Goal: Task Accomplishment & Management: Manage account settings

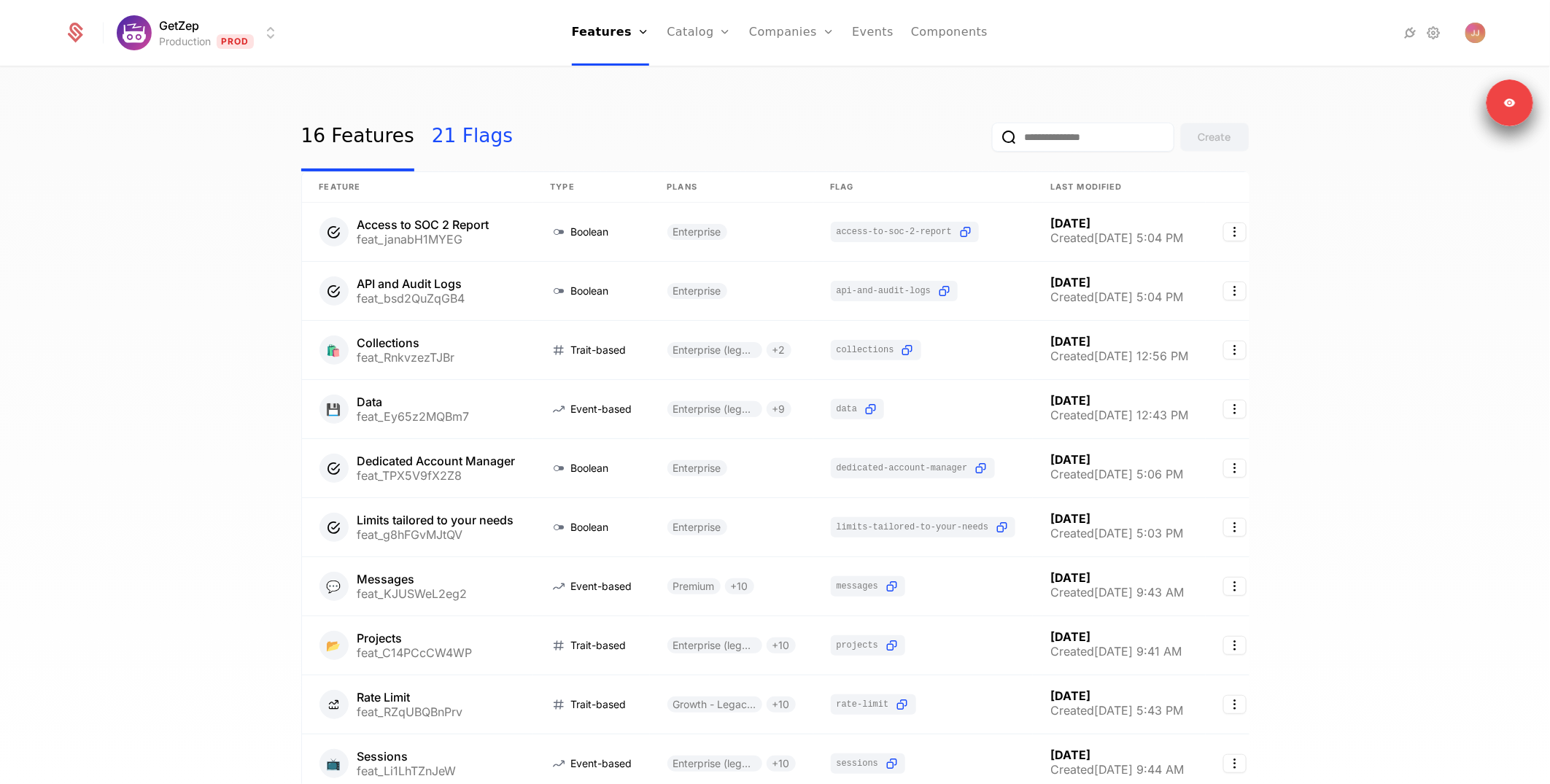
click at [458, 139] on link "21 Flags" at bounding box center [472, 137] width 81 height 69
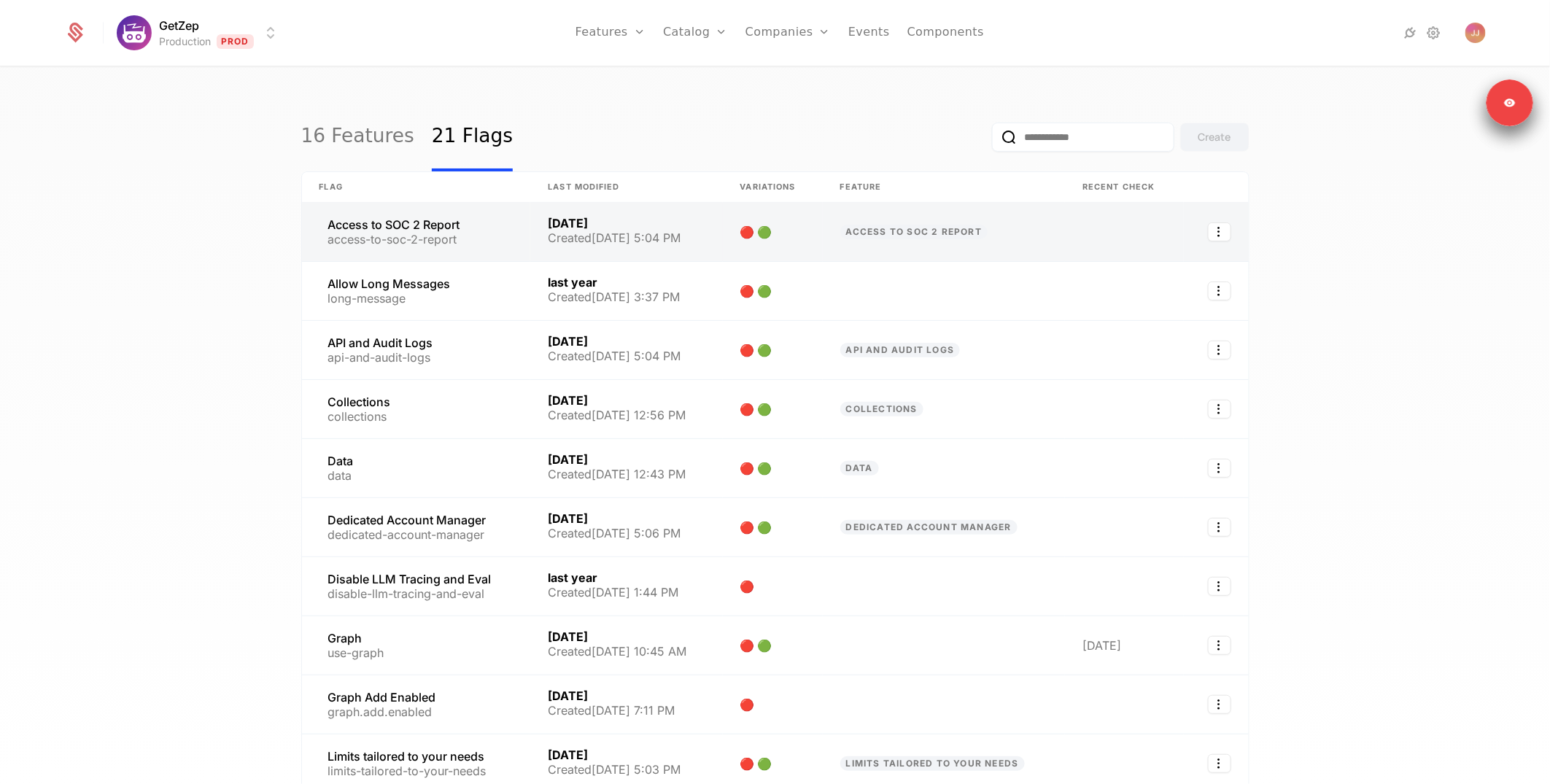
click at [630, 240] on link at bounding box center [626, 232] width 192 height 58
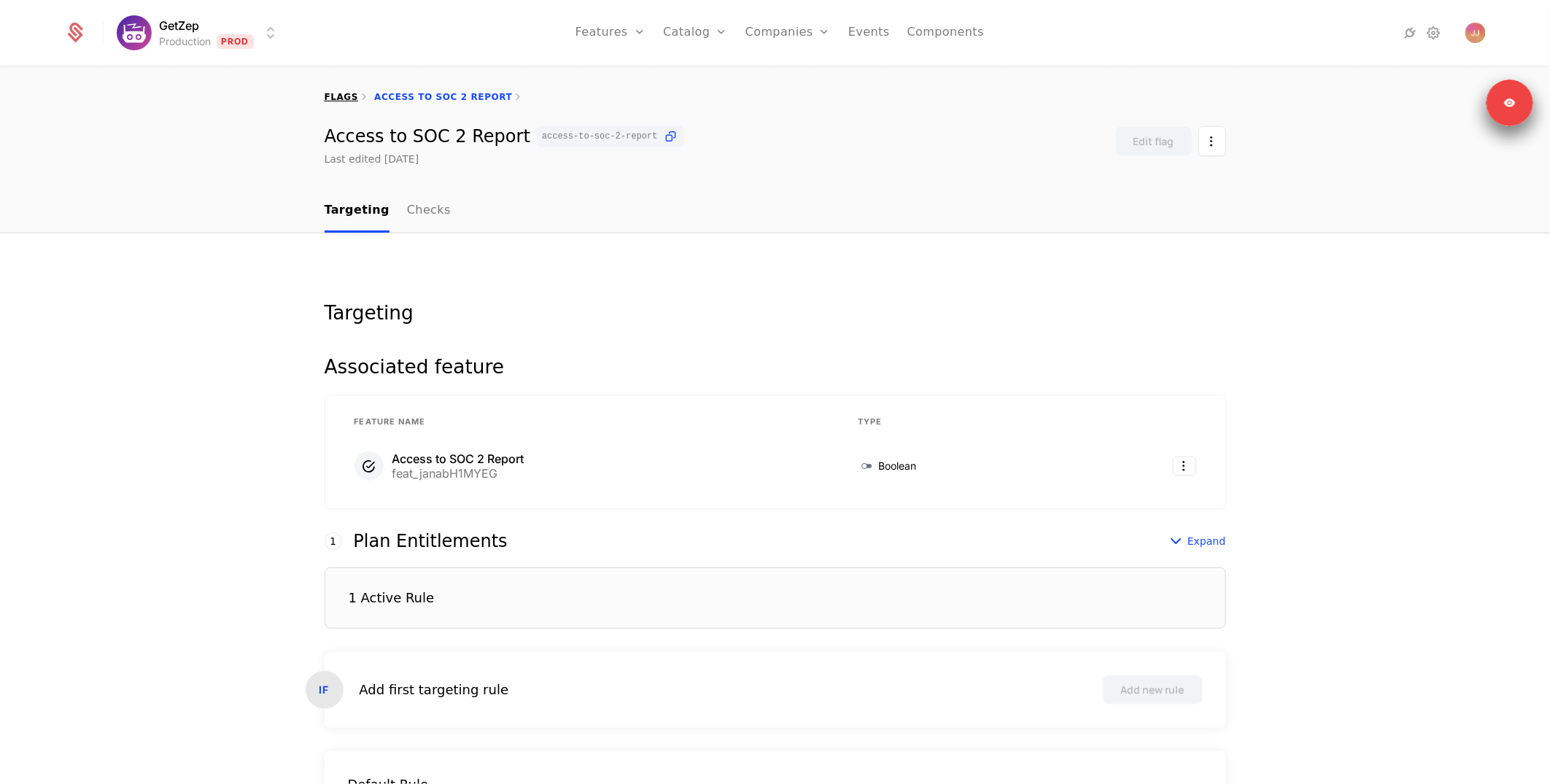
click at [336, 94] on link "flags" at bounding box center [341, 97] width 34 height 11
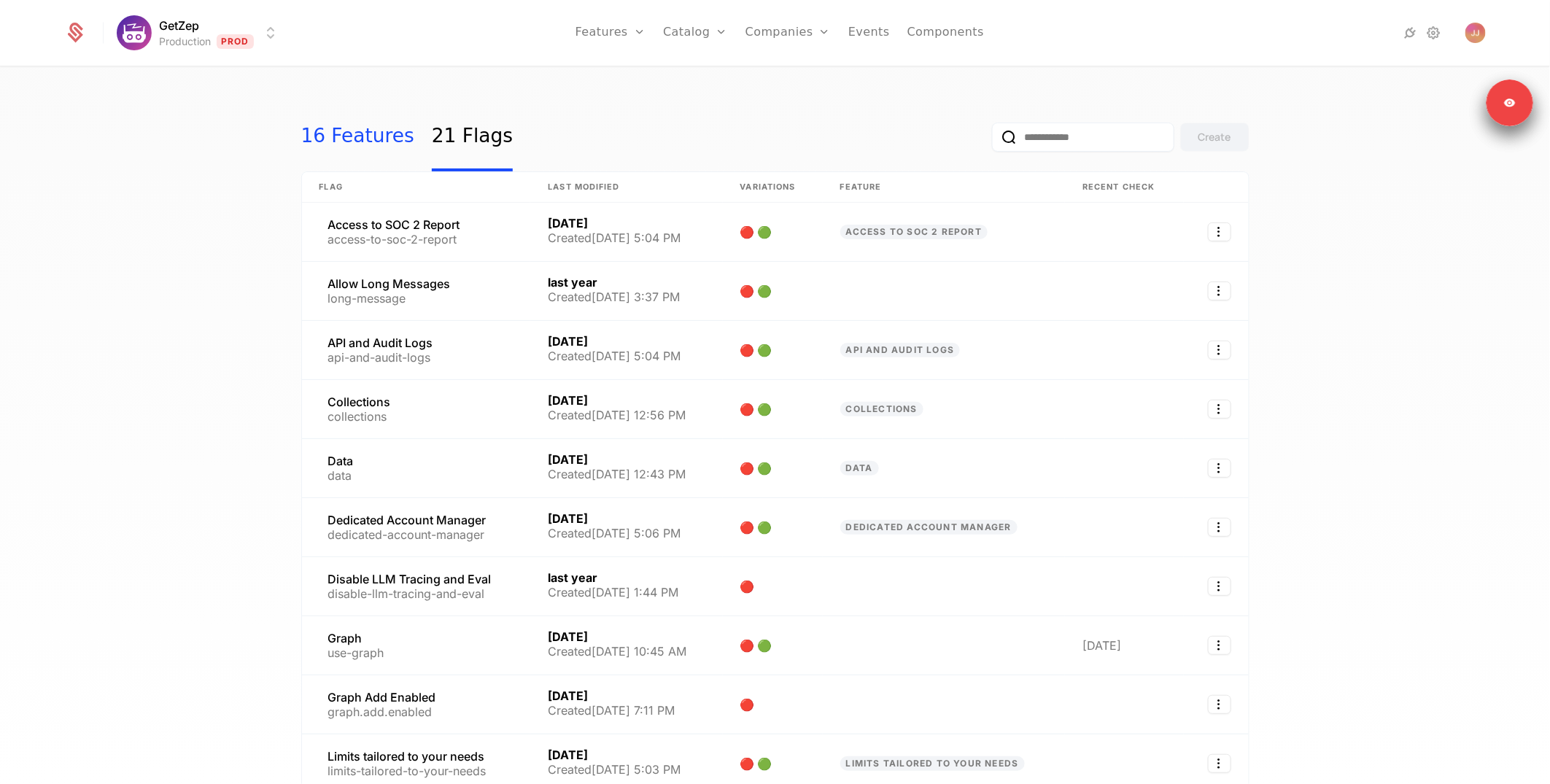
click at [371, 131] on link "16 Features" at bounding box center [358, 137] width 113 height 69
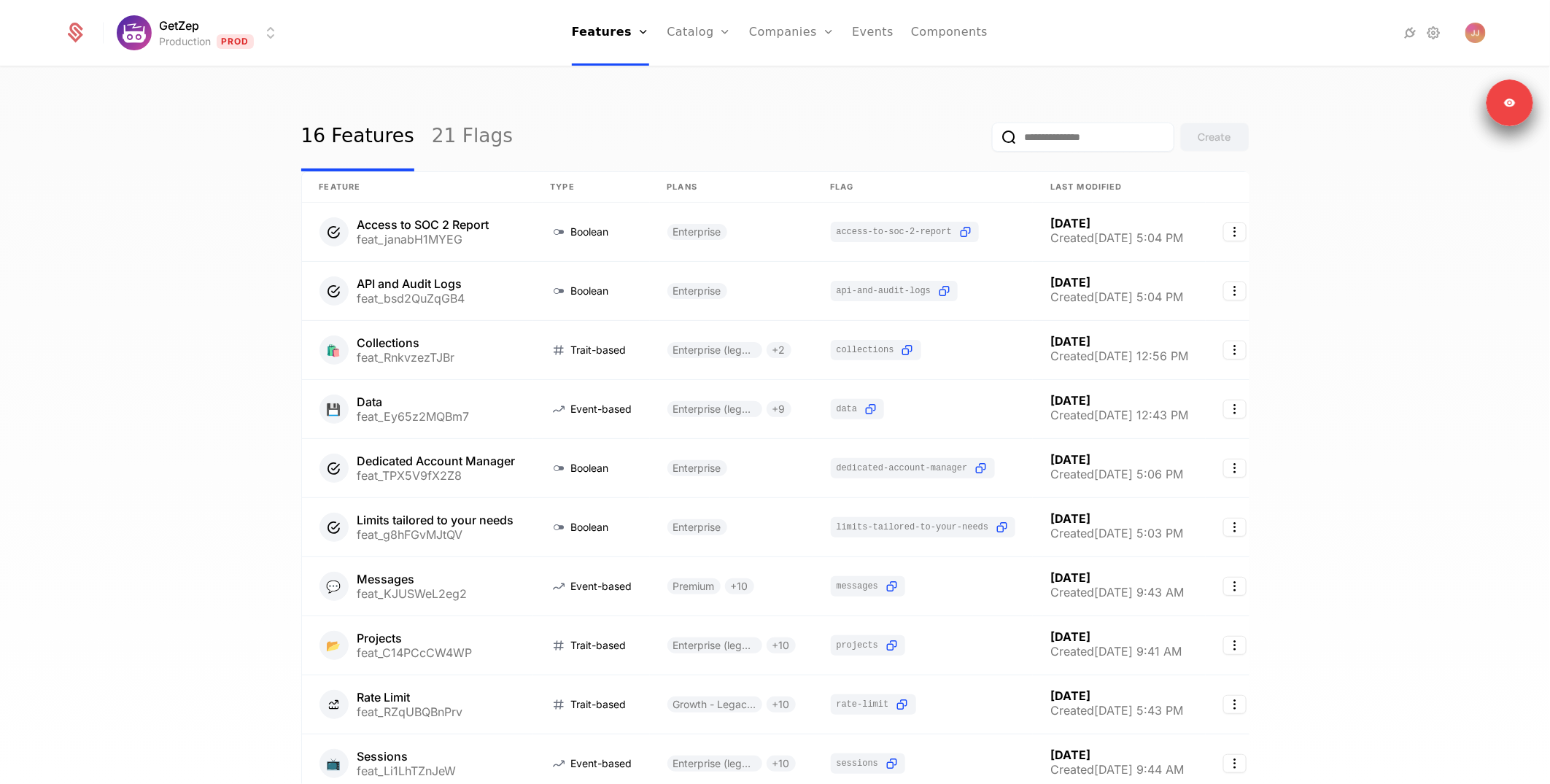
click at [622, 156] on div "16 Features 21 Flags Create" at bounding box center [775, 137] width 948 height 69
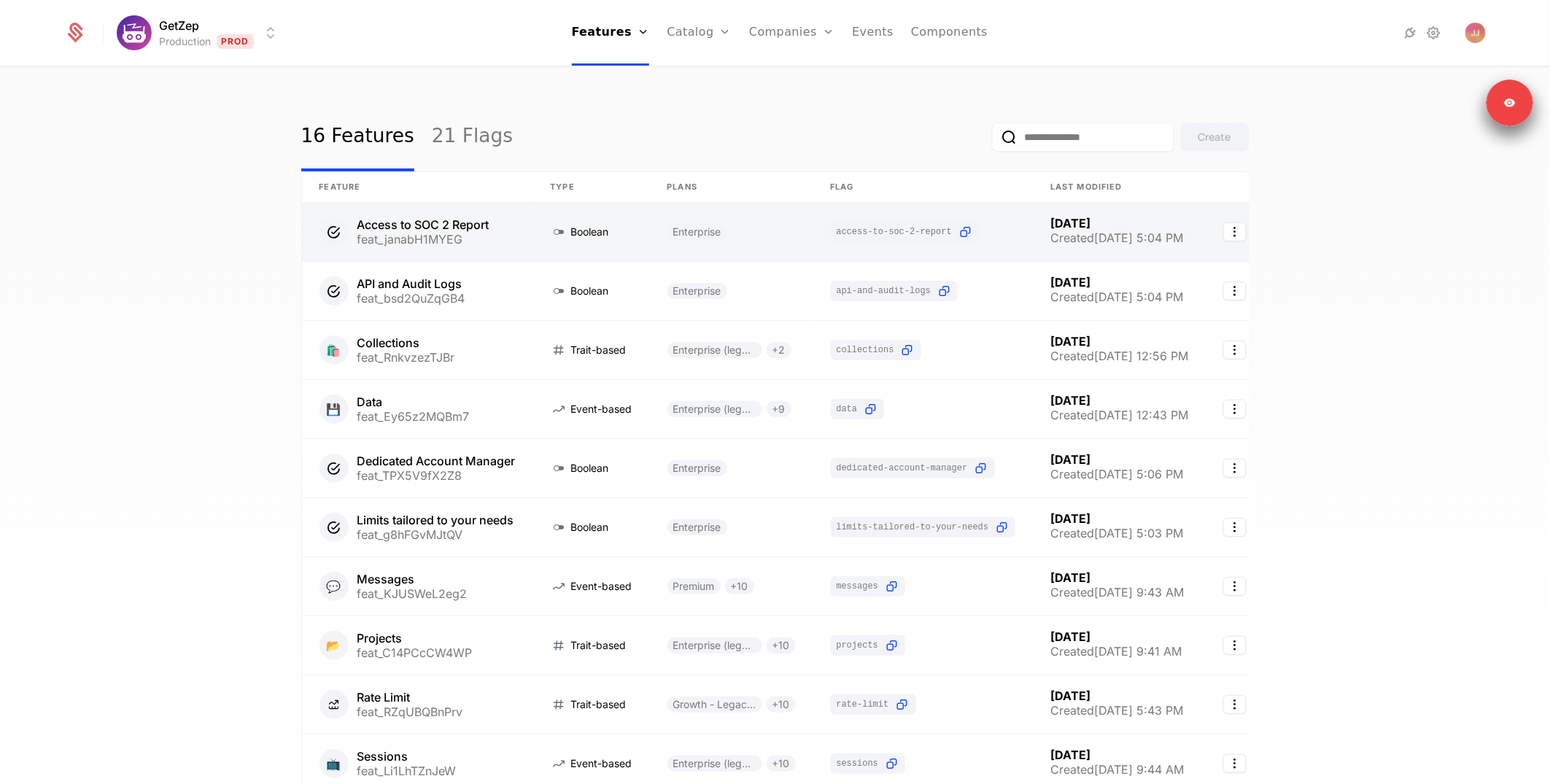
click at [474, 218] on link at bounding box center [416, 232] width 231 height 58
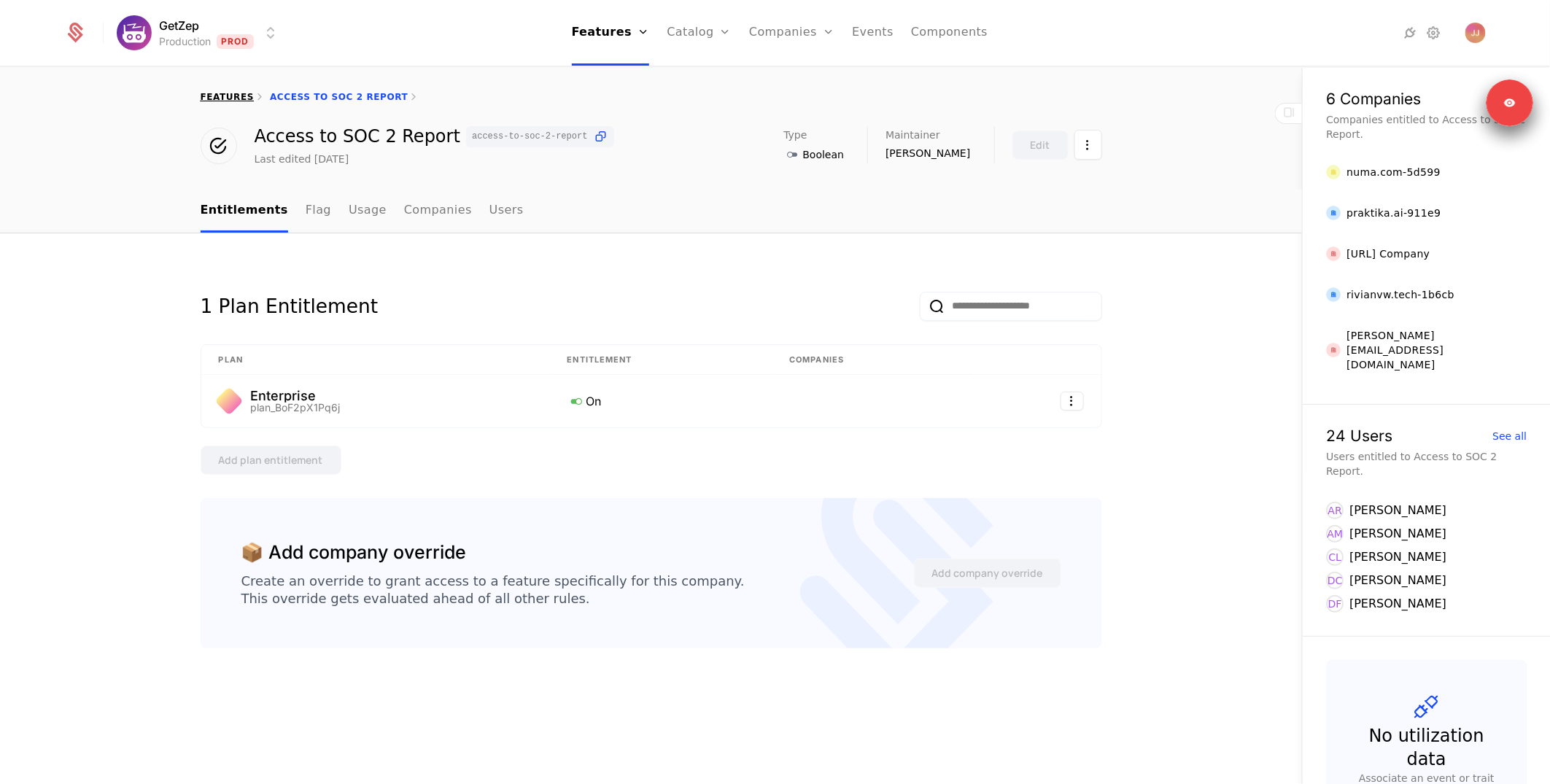
click at [220, 101] on link "features" at bounding box center [227, 97] width 54 height 11
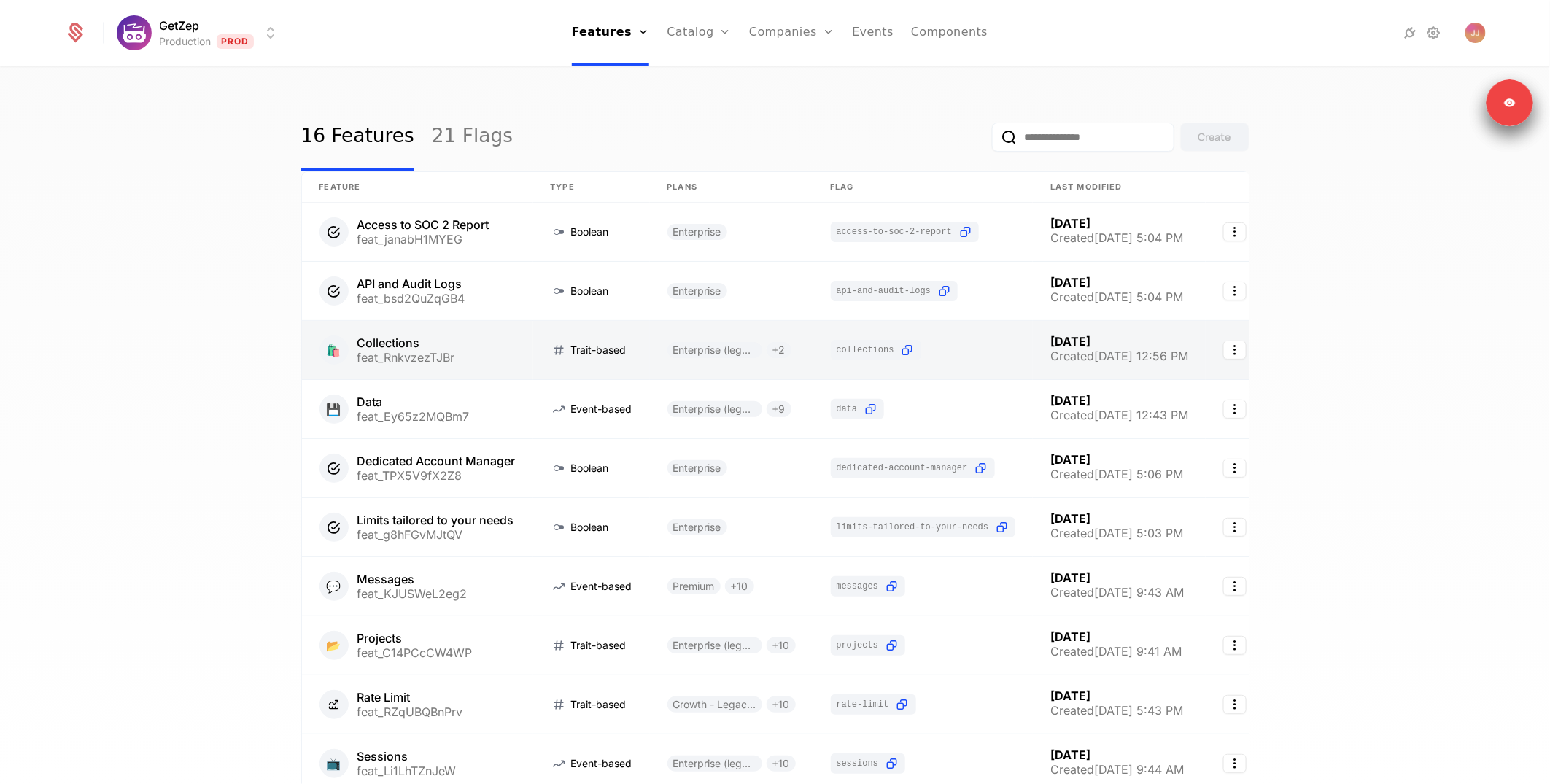
drag, startPoint x: 469, startPoint y: 305, endPoint x: 462, endPoint y: 323, distance: 19.3
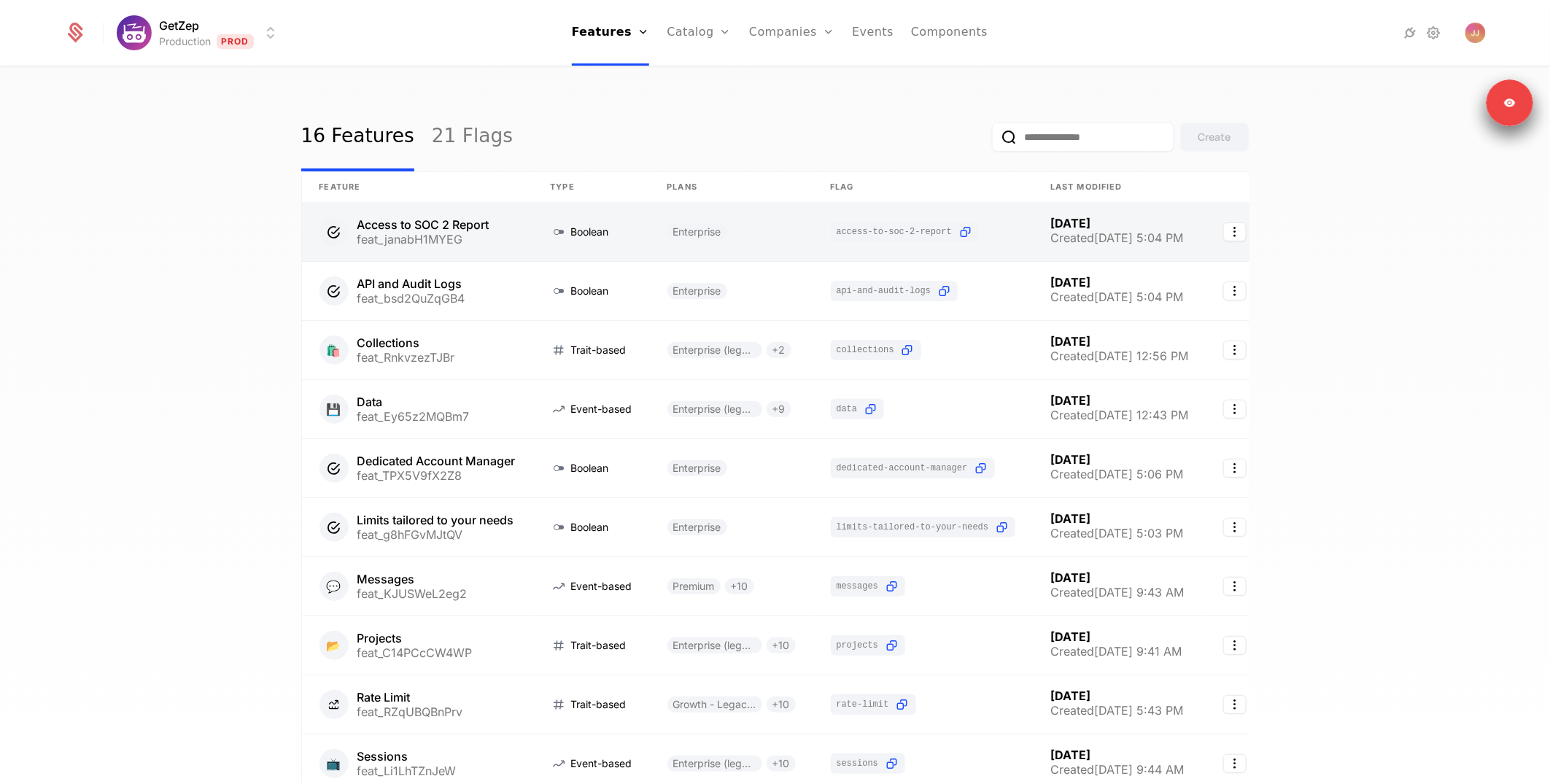
click at [497, 231] on link at bounding box center [416, 232] width 231 height 58
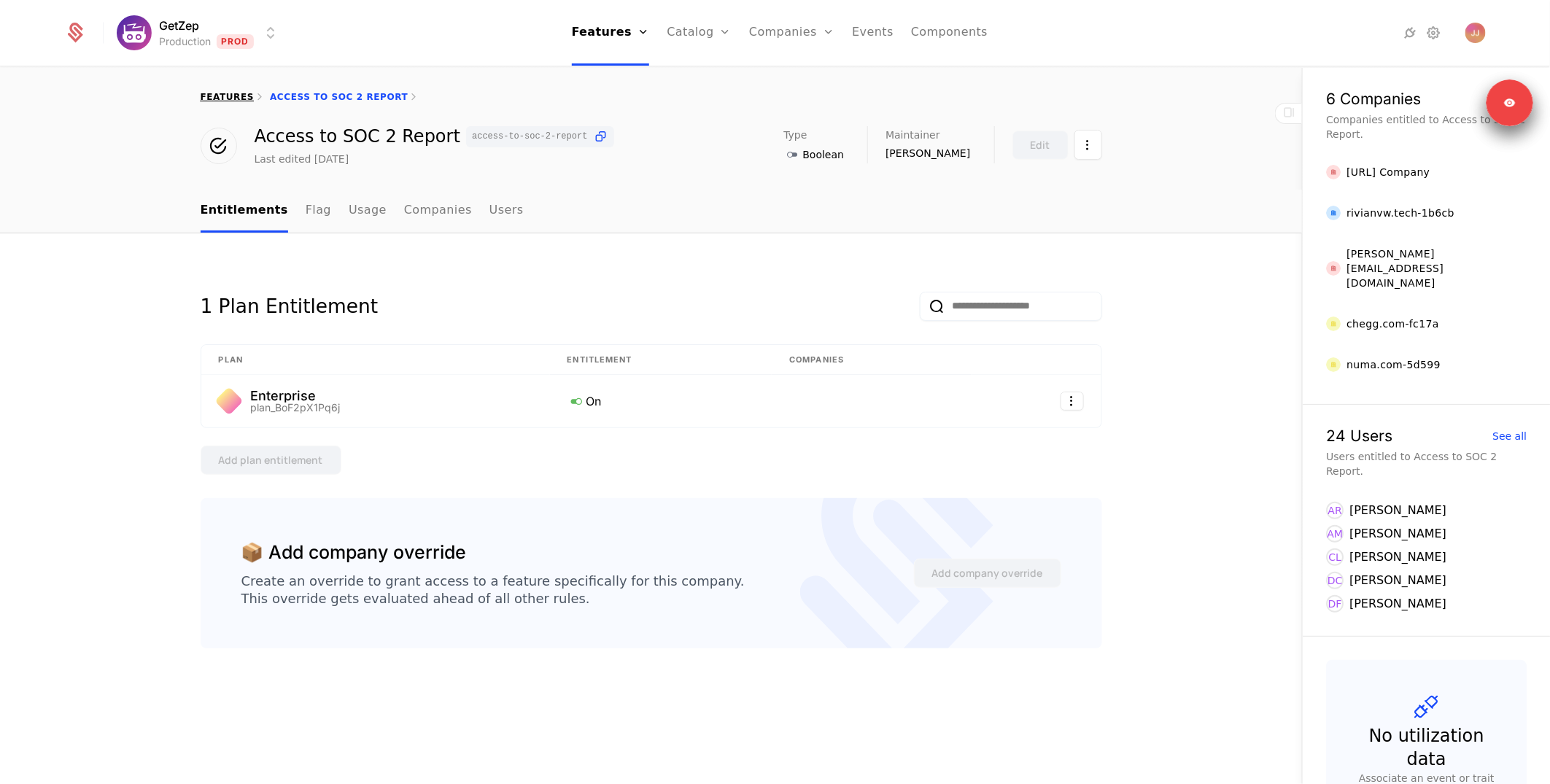
click at [228, 95] on link "features" at bounding box center [227, 97] width 54 height 11
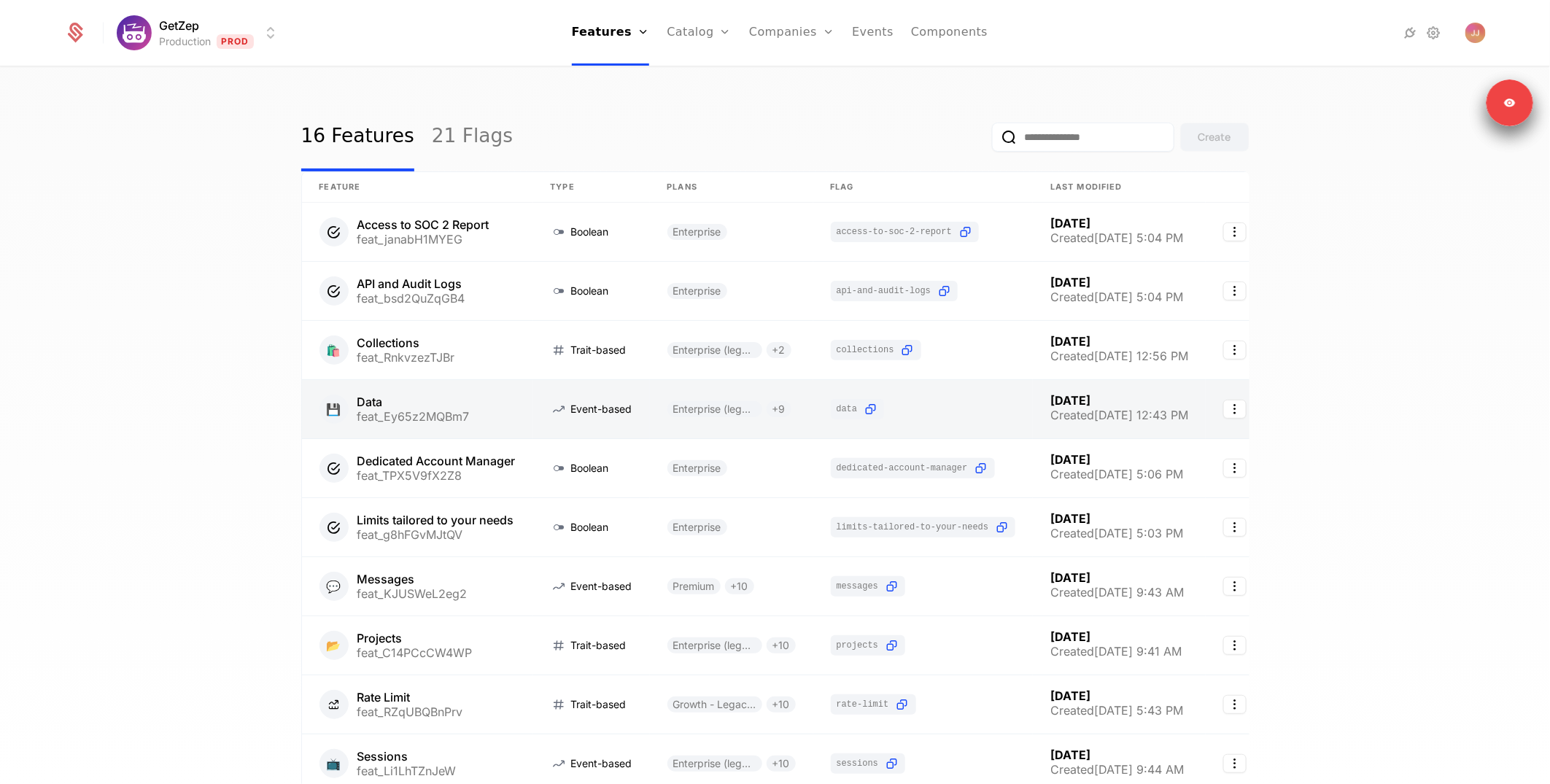
click at [523, 422] on link at bounding box center [416, 409] width 231 height 58
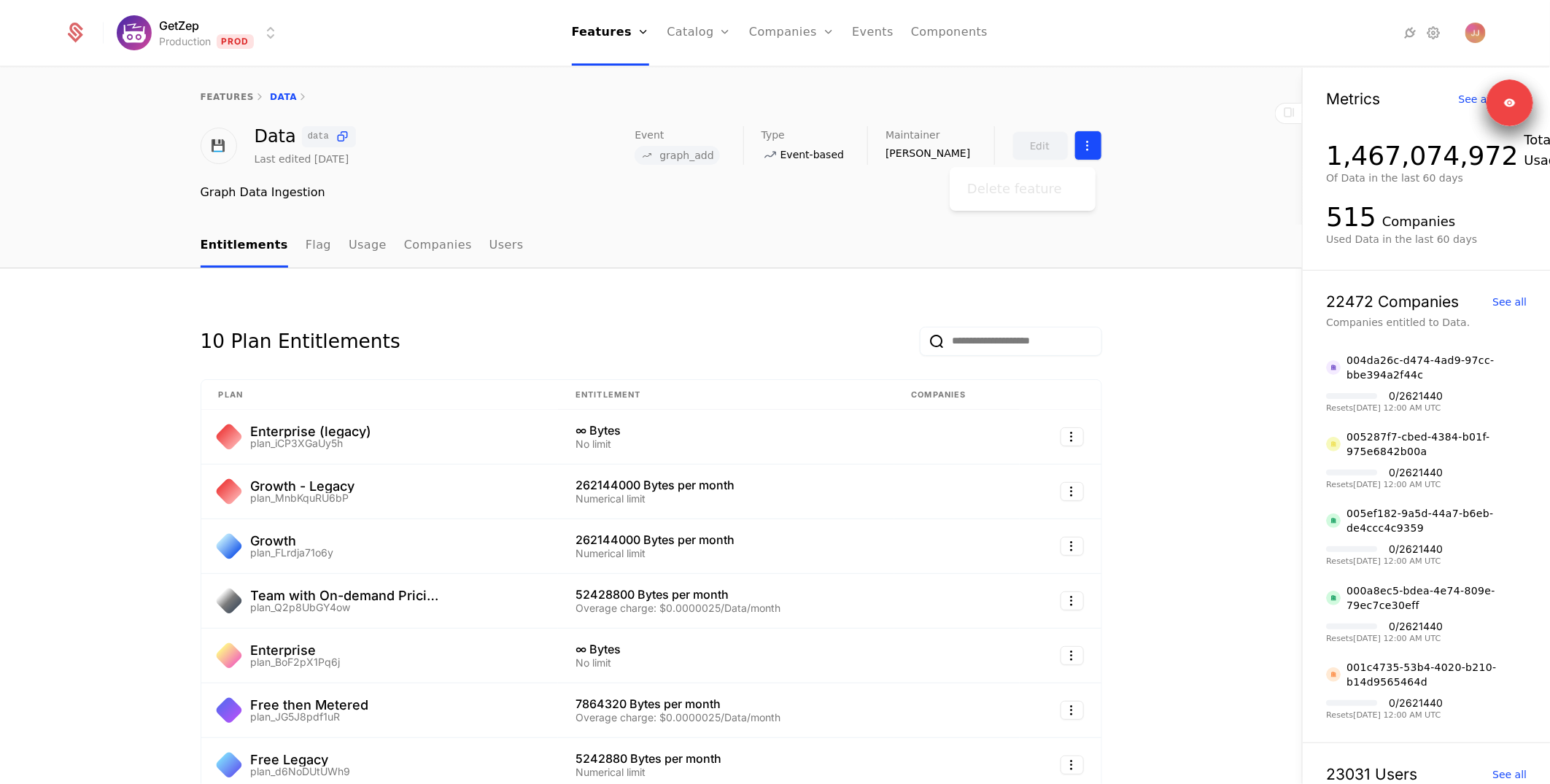
click at [1095, 151] on html "GetZep Production Prod Features Features Flags Catalog Plans Add Ons Credits Co…" at bounding box center [775, 446] width 1550 height 893
click at [1178, 324] on html "GetZep Production Prod Features Features Flags Catalog Plans Add Ons Credits Co…" at bounding box center [775, 446] width 1550 height 893
click at [306, 247] on link "Flag" at bounding box center [318, 246] width 26 height 43
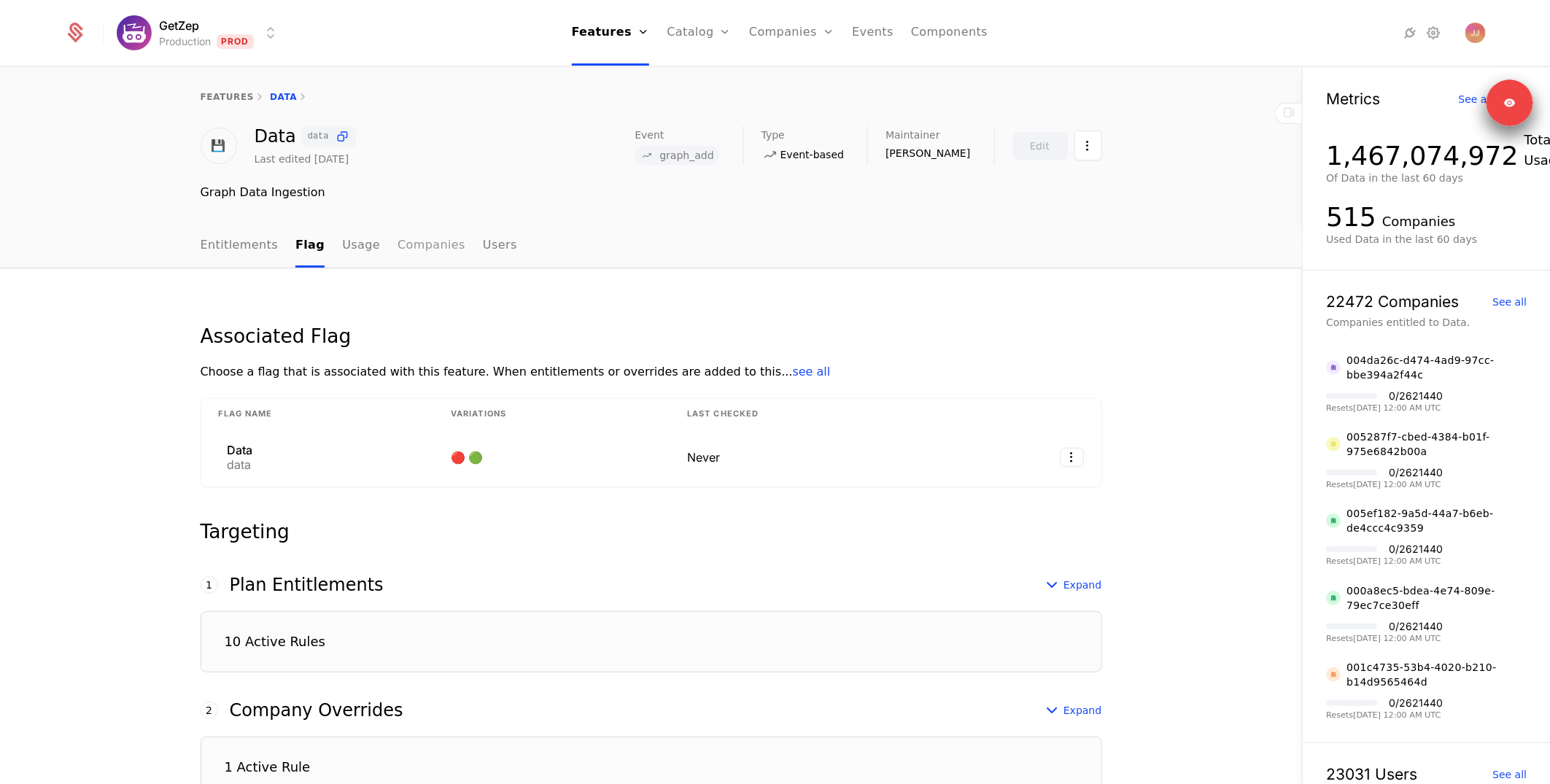
click at [419, 247] on link "Companies" at bounding box center [431, 246] width 68 height 43
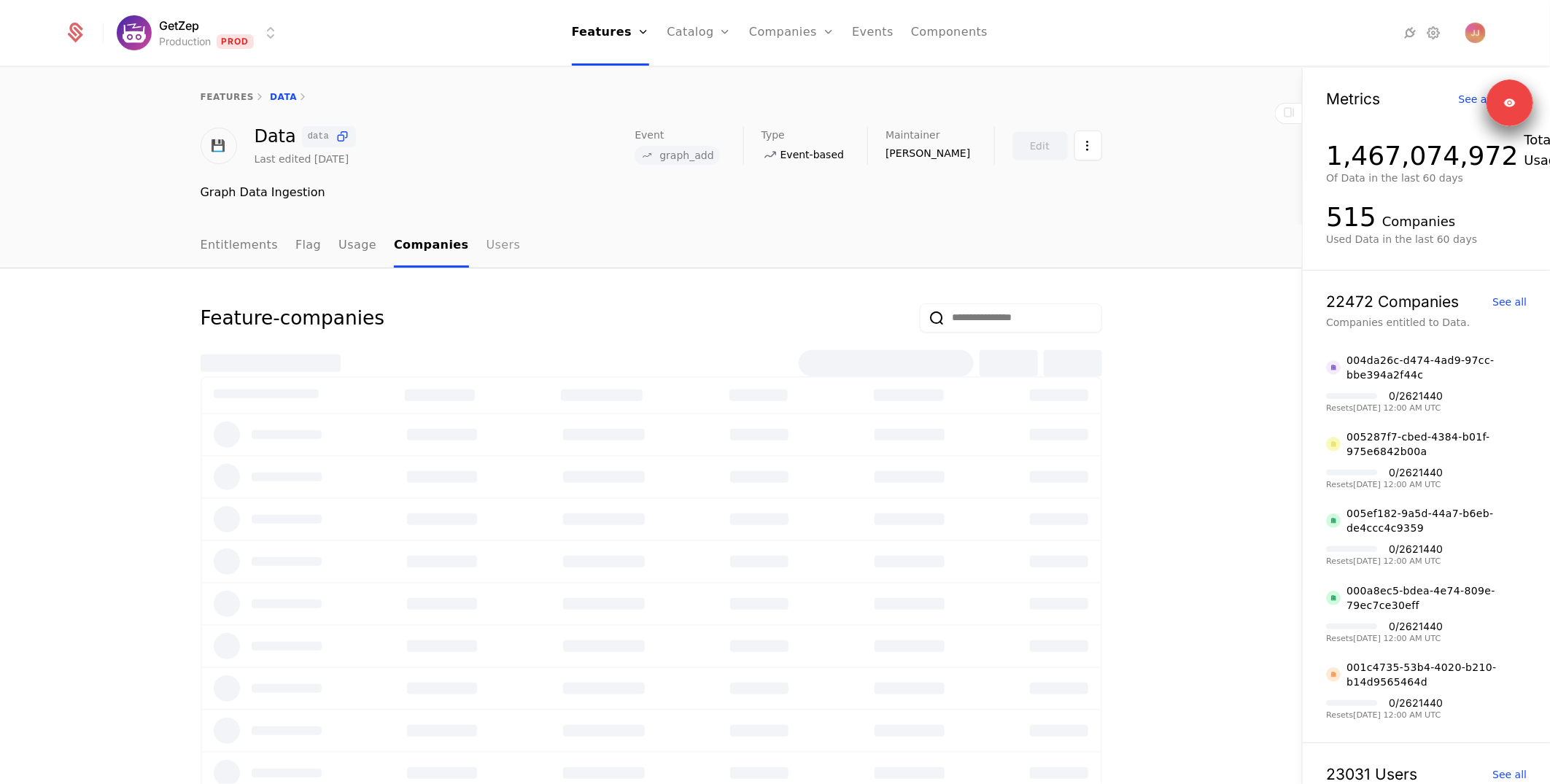
click at [486, 246] on link "Users" at bounding box center [503, 246] width 34 height 43
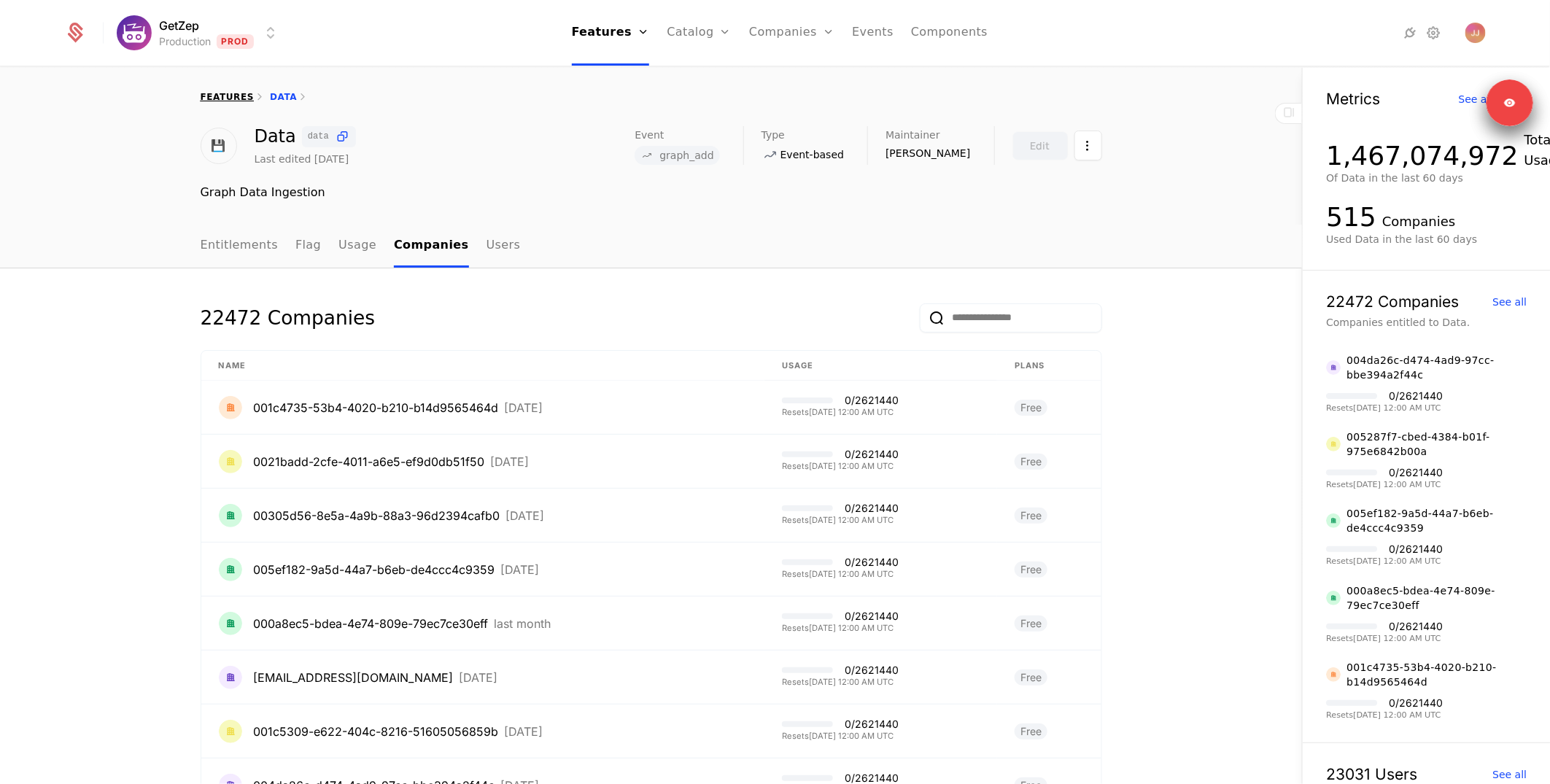
click at [214, 92] on link "features" at bounding box center [227, 97] width 54 height 11
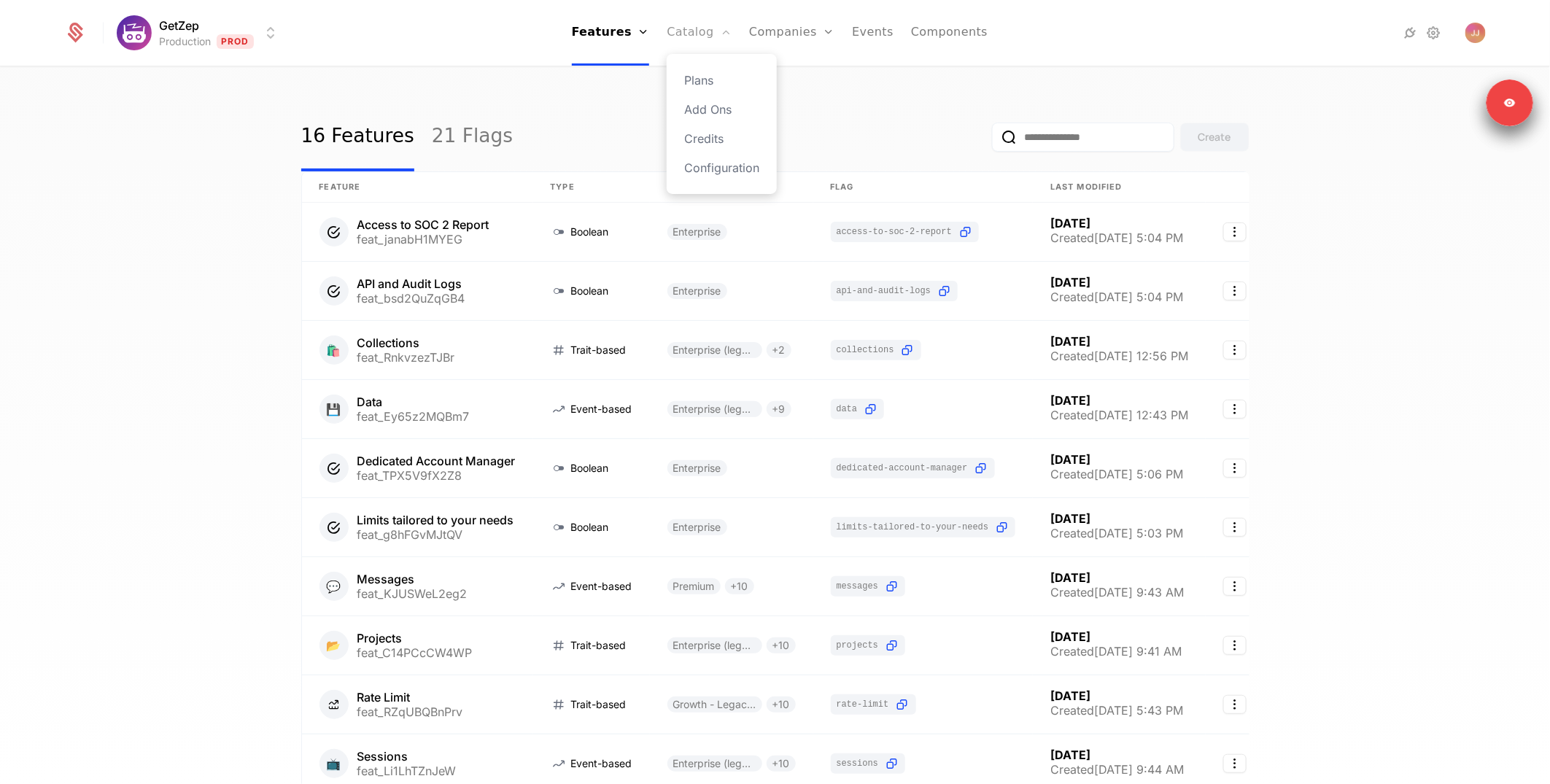
click at [678, 31] on link "Catalog" at bounding box center [699, 33] width 65 height 65
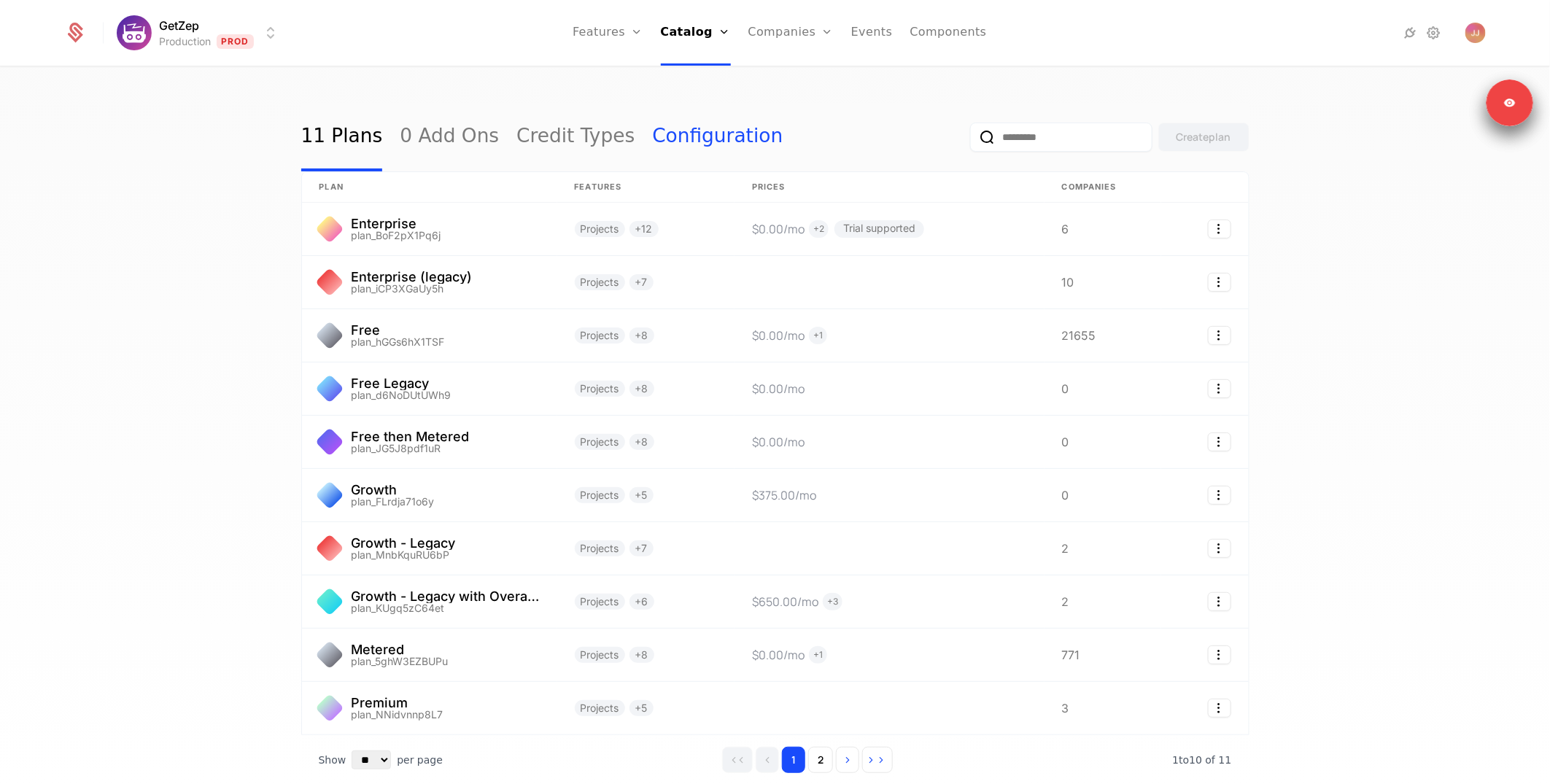
click at [652, 134] on link "Configuration" at bounding box center [717, 137] width 131 height 69
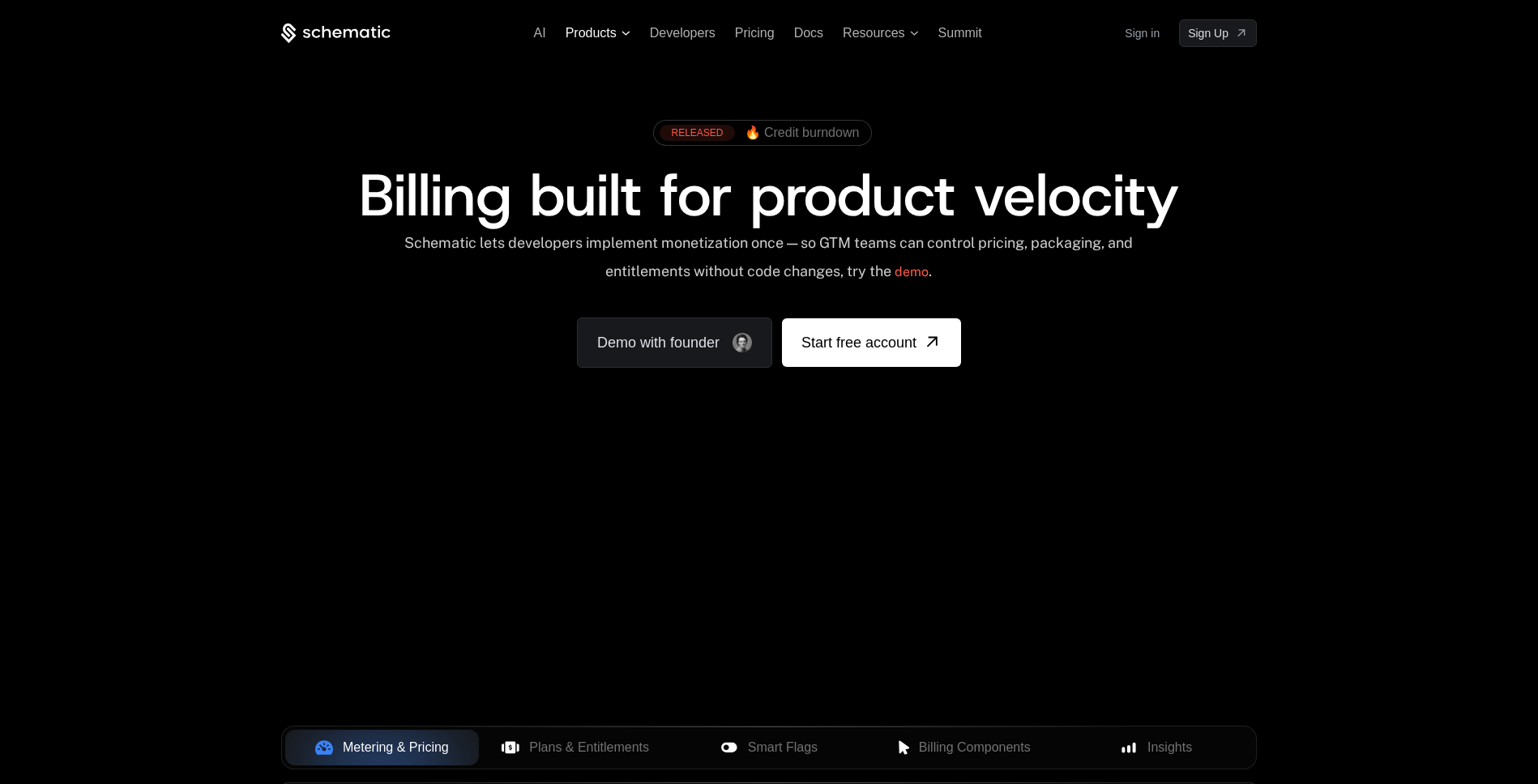
click at [611, 33] on span "Products" at bounding box center [592, 32] width 51 height 15
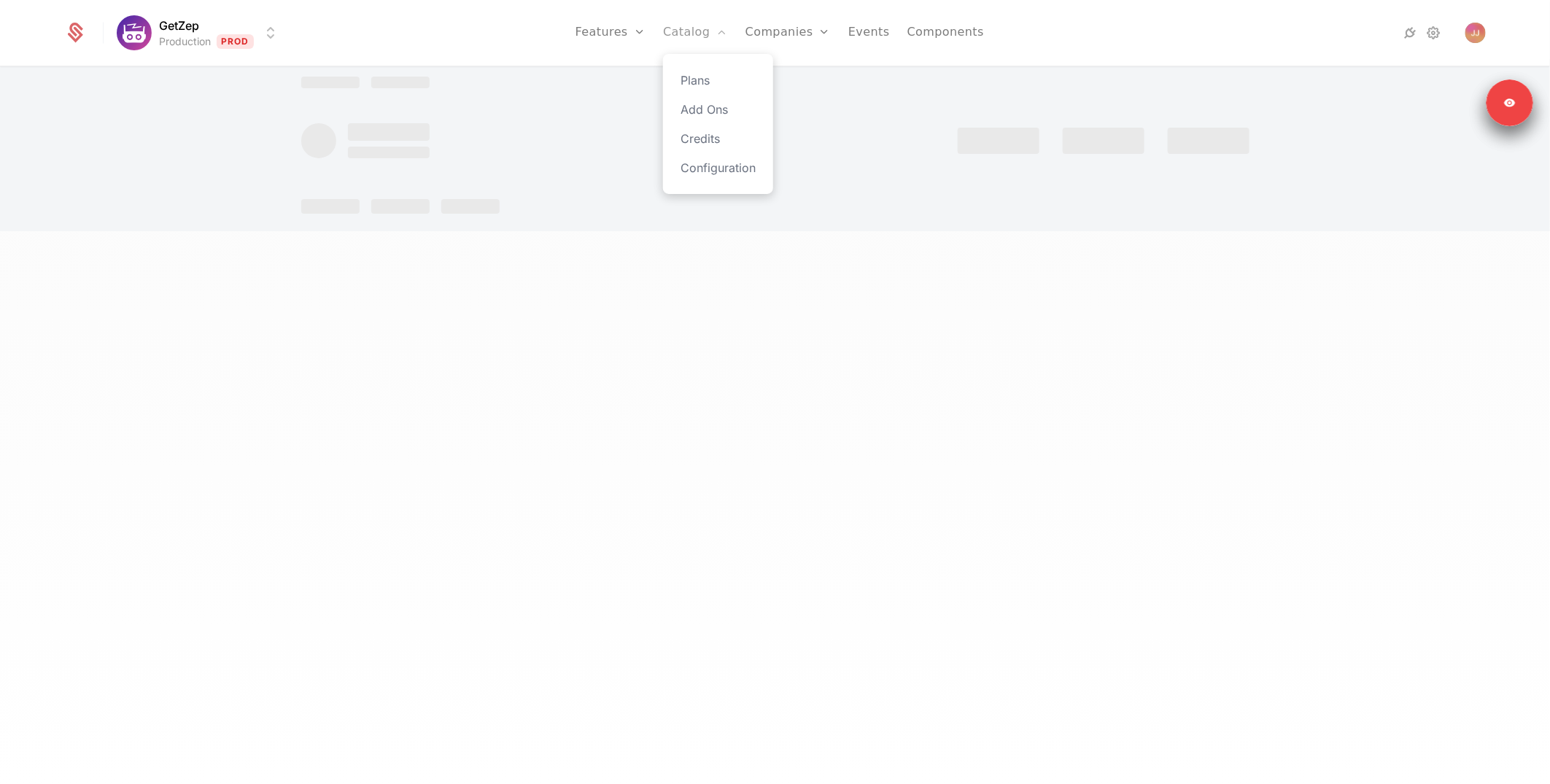
click at [692, 29] on link "Catalog" at bounding box center [695, 33] width 65 height 65
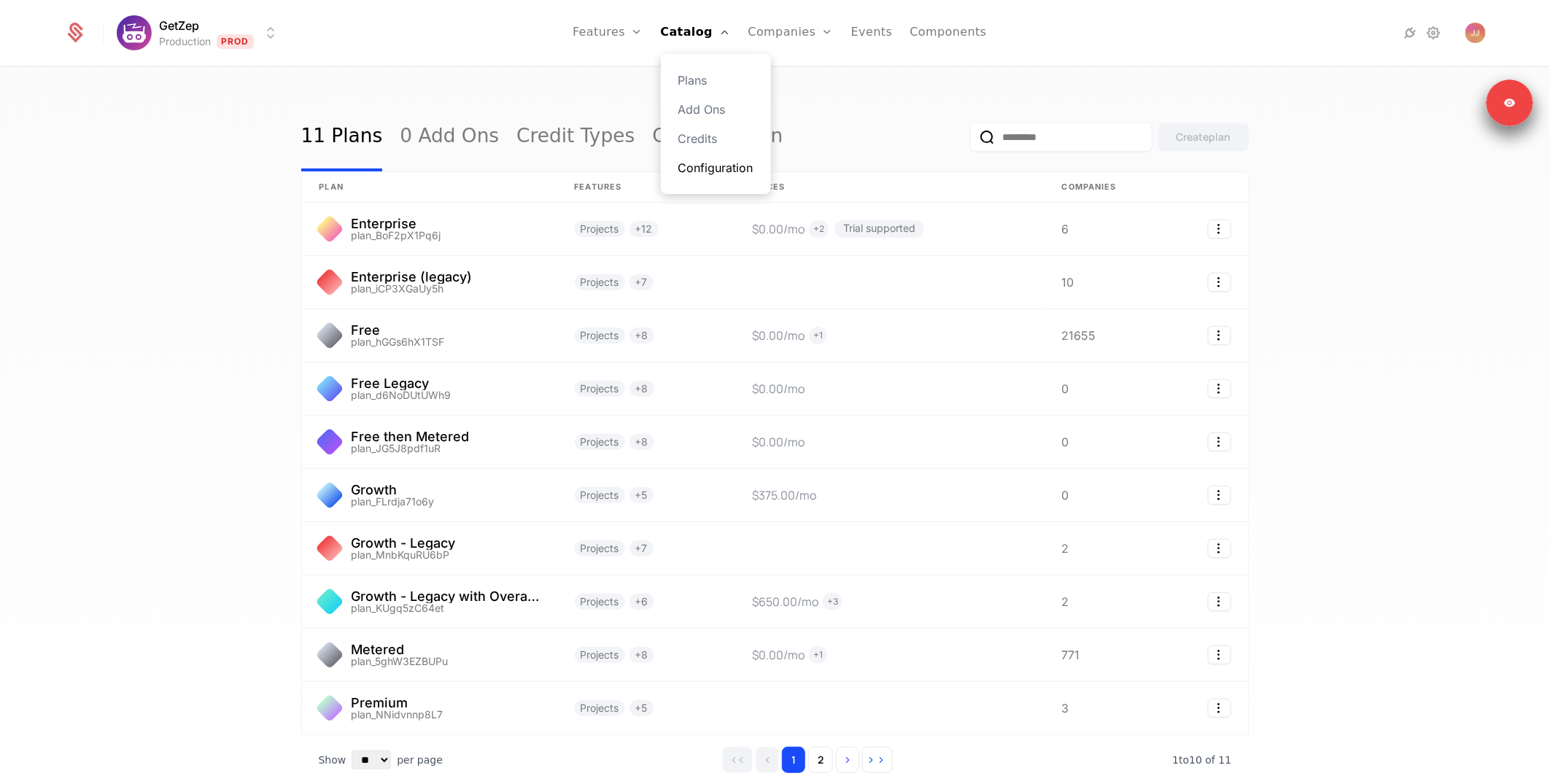
click at [749, 164] on link "Configuration" at bounding box center [715, 168] width 75 height 18
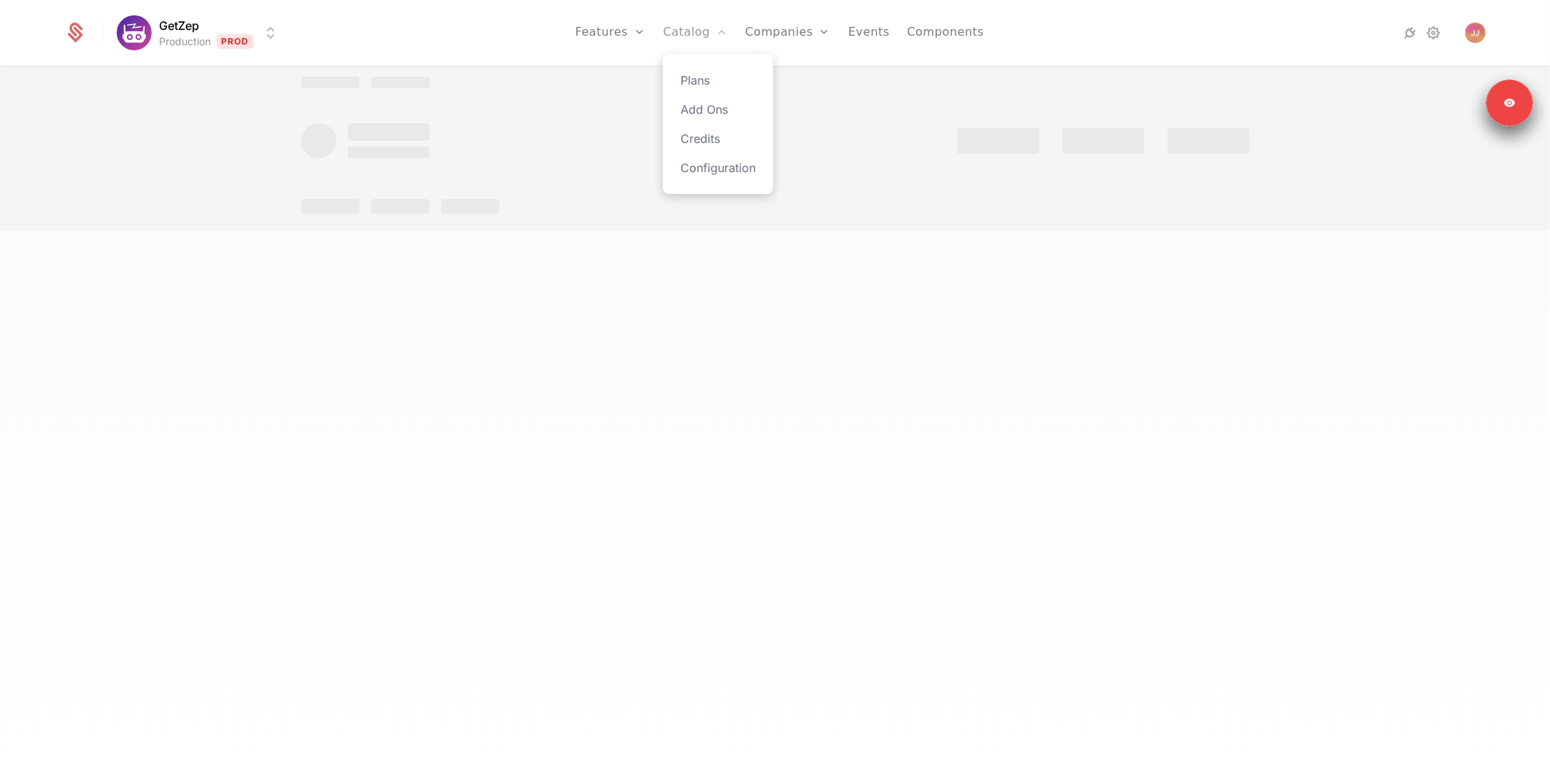
click at [682, 31] on link "Catalog" at bounding box center [695, 33] width 65 height 65
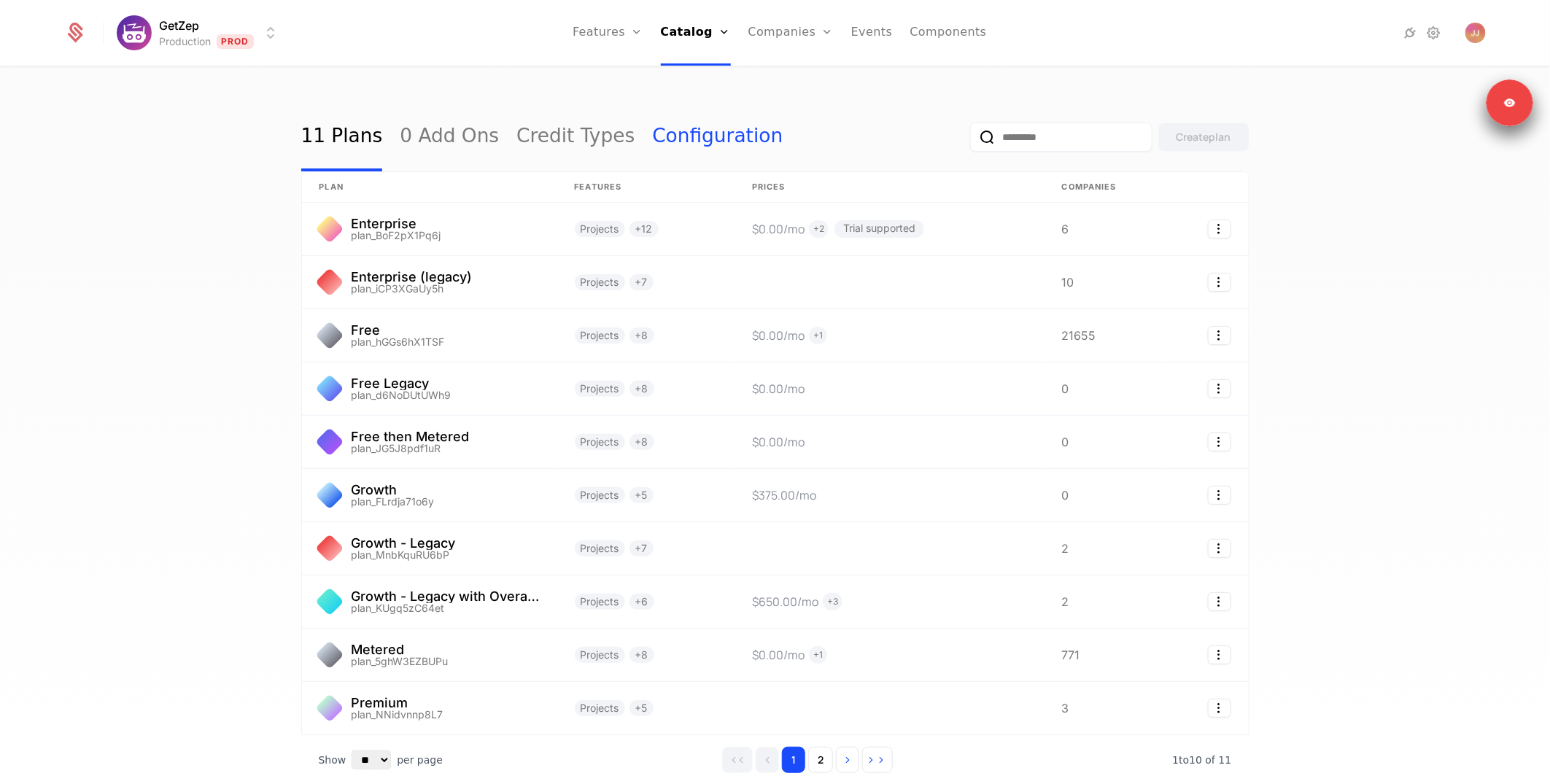
click at [652, 141] on link "Configuration" at bounding box center [717, 137] width 131 height 69
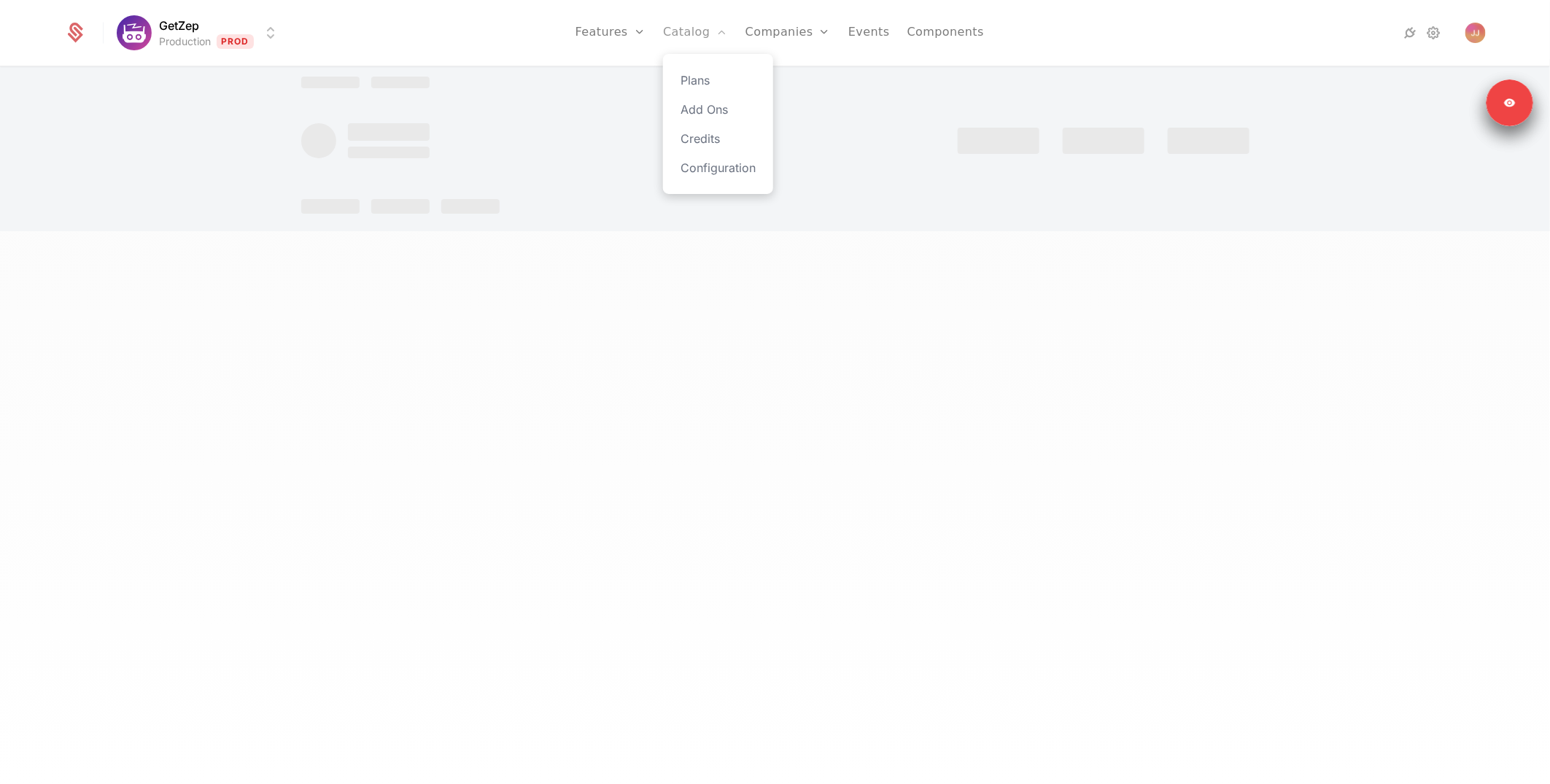
click at [676, 32] on link "Catalog" at bounding box center [695, 33] width 65 height 65
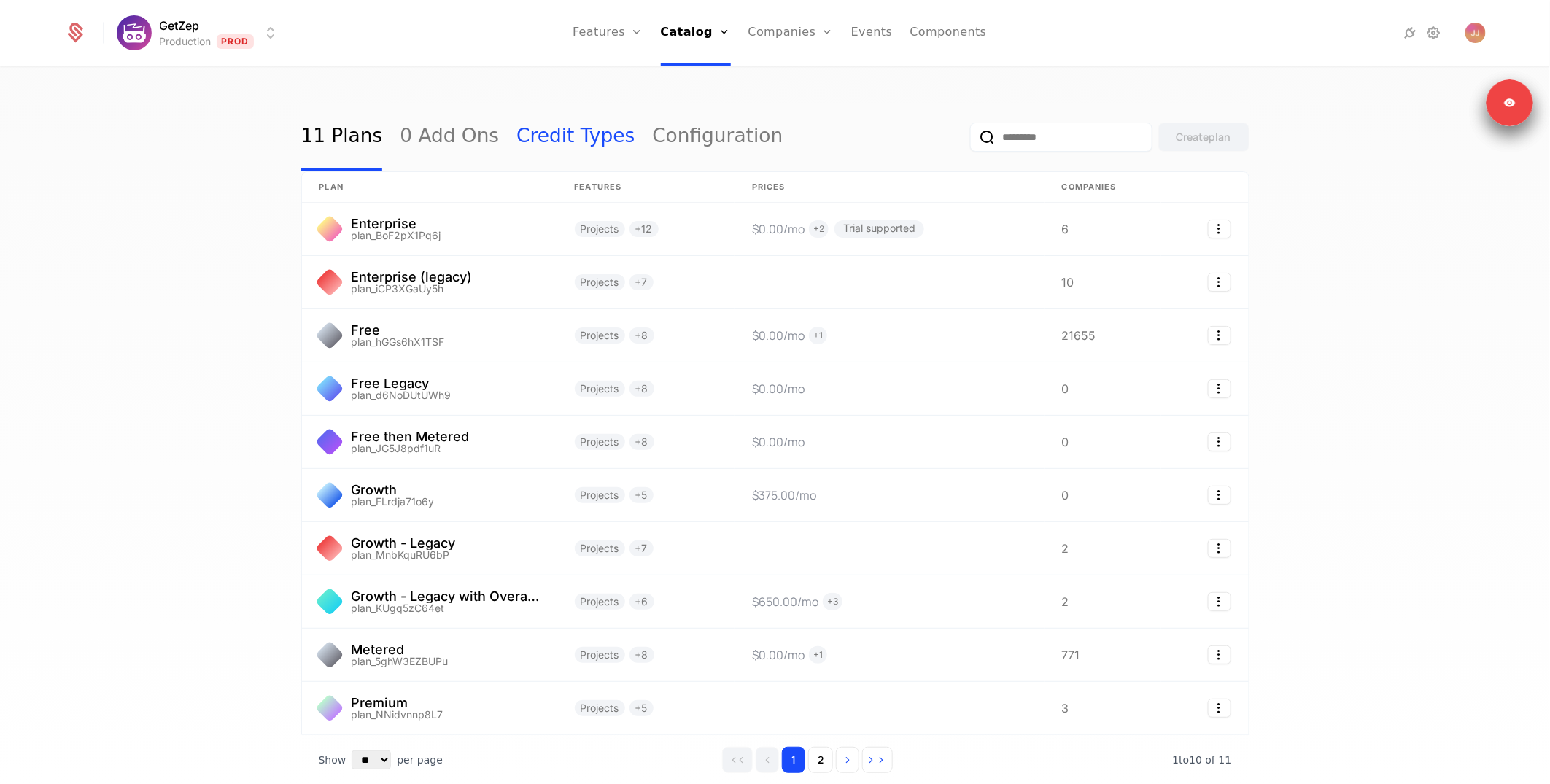
drag, startPoint x: 429, startPoint y: 143, endPoint x: 513, endPoint y: 141, distance: 84.0
click at [430, 143] on link "0 Add Ons" at bounding box center [449, 137] width 99 height 69
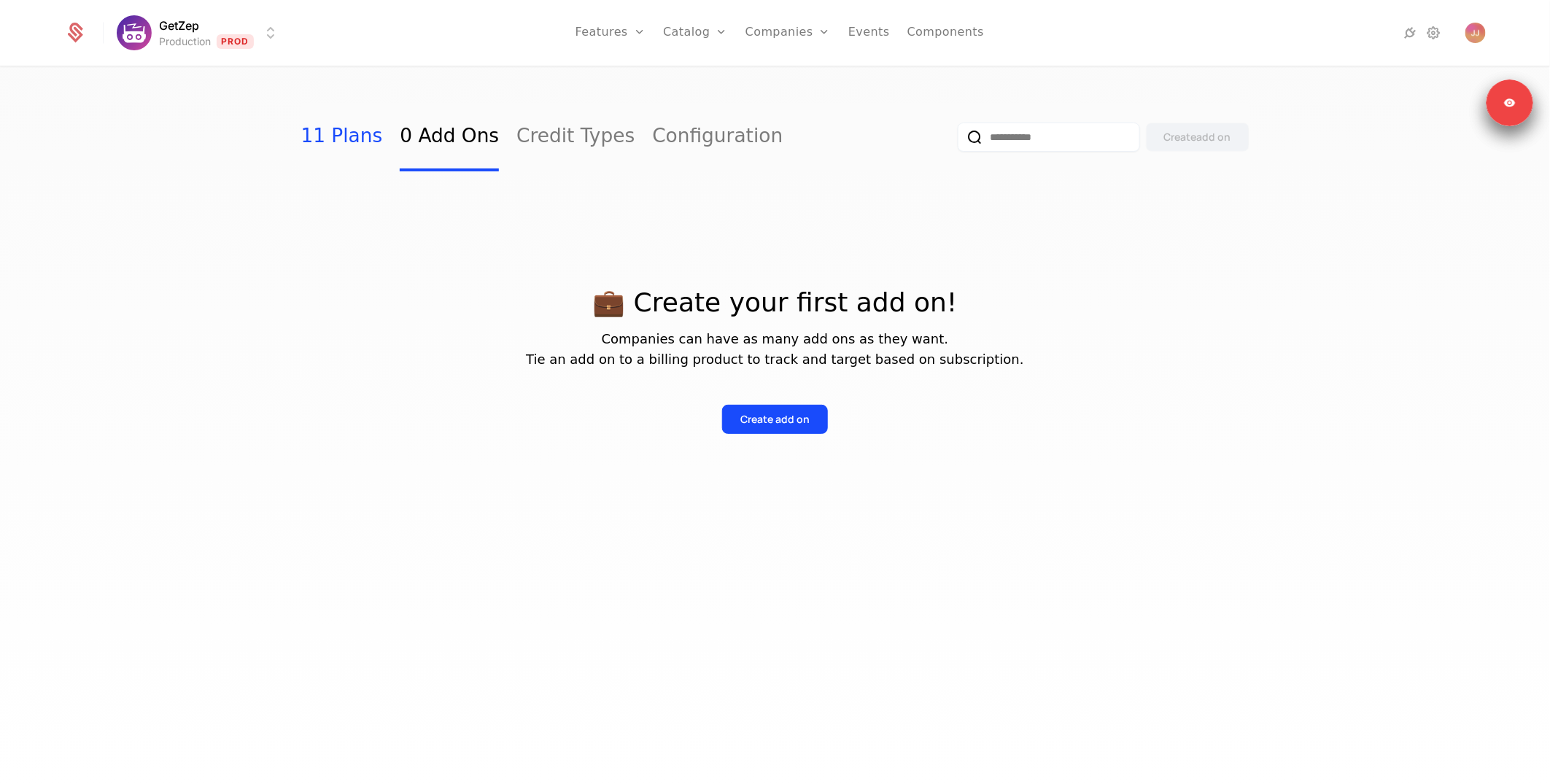
click at [331, 143] on link "11 Plans" at bounding box center [342, 137] width 81 height 69
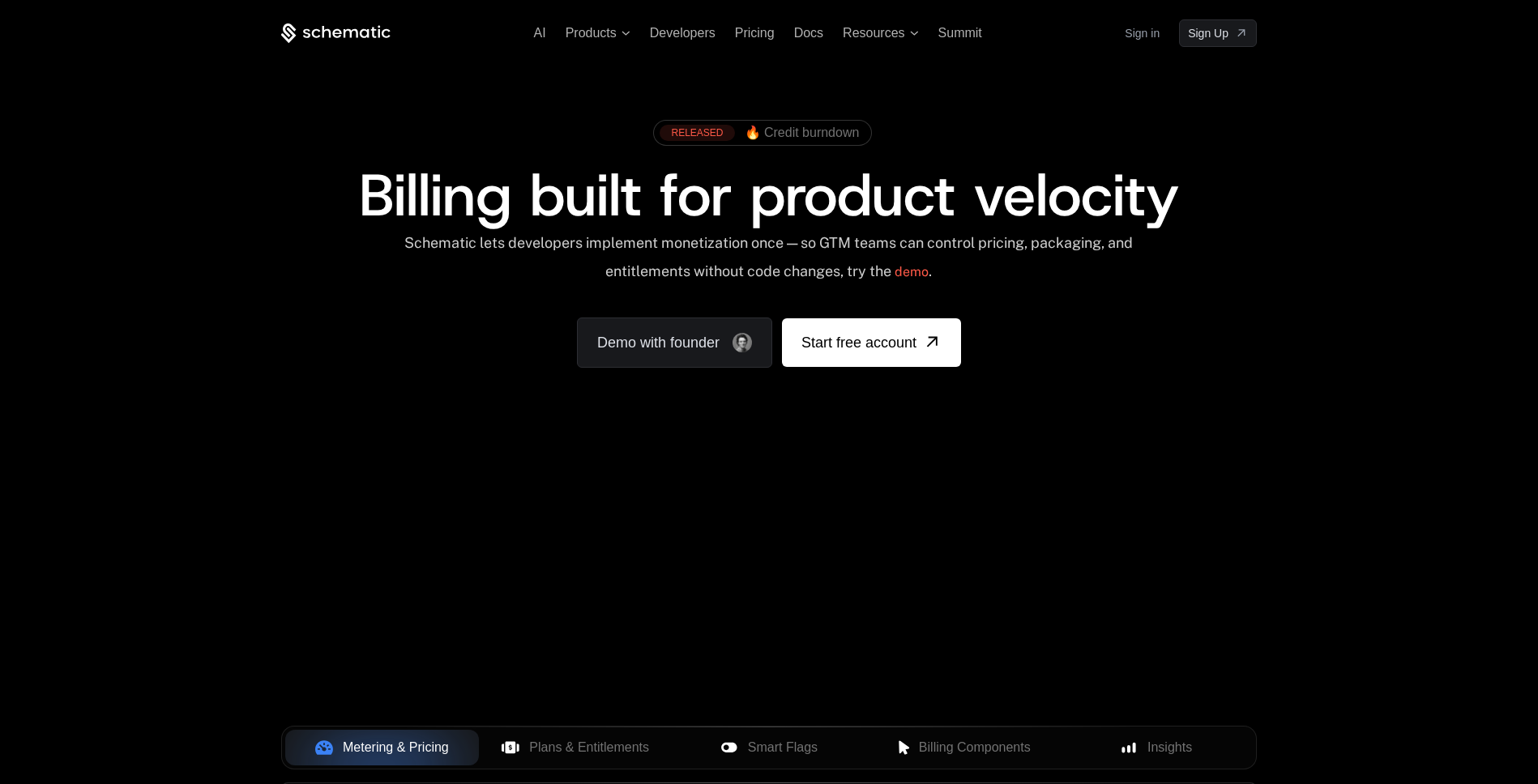
click at [1144, 34] on link "Sign in" at bounding box center [1142, 33] width 34 height 26
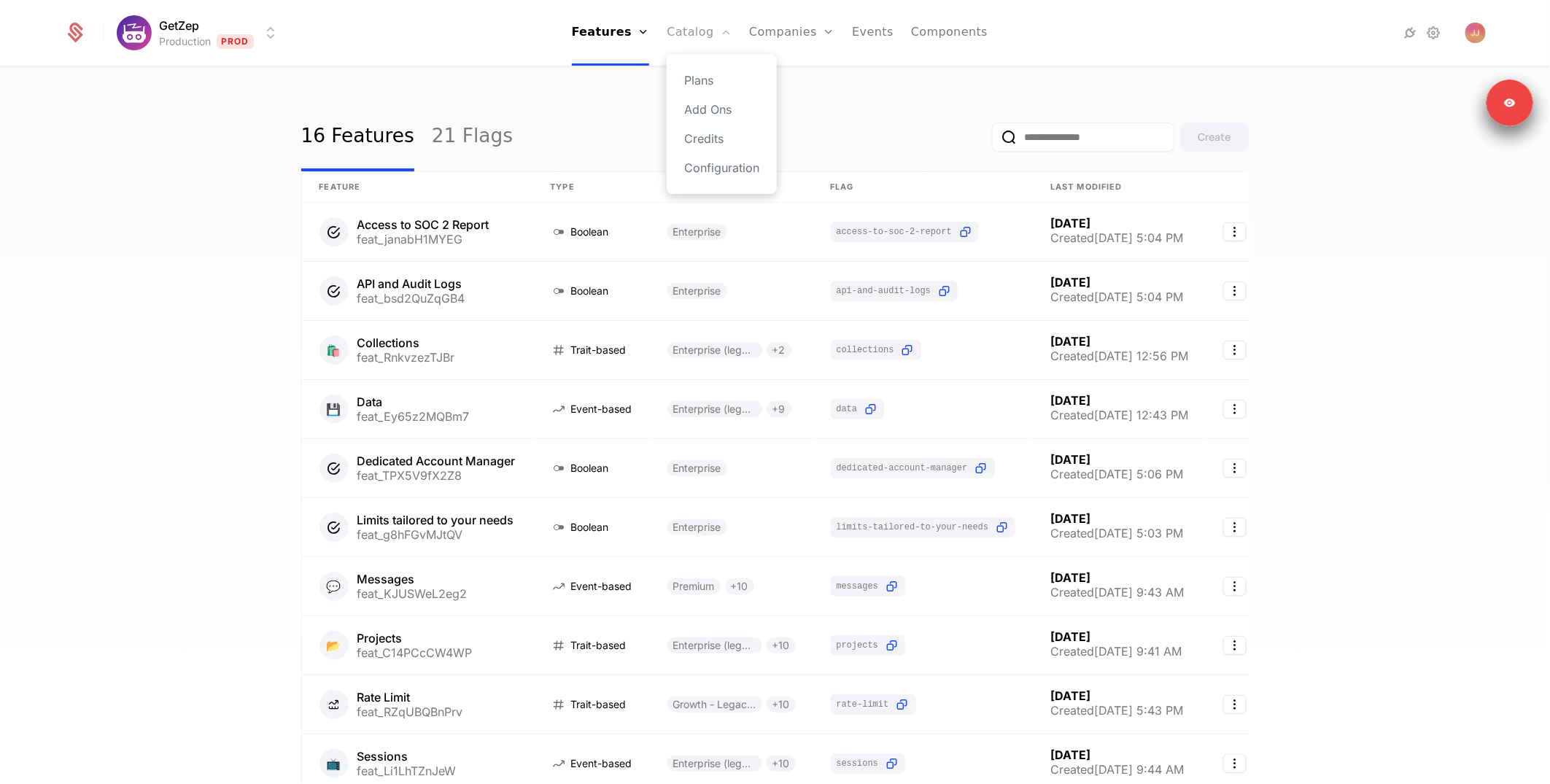
click at [677, 38] on link "Catalog" at bounding box center [699, 33] width 65 height 65
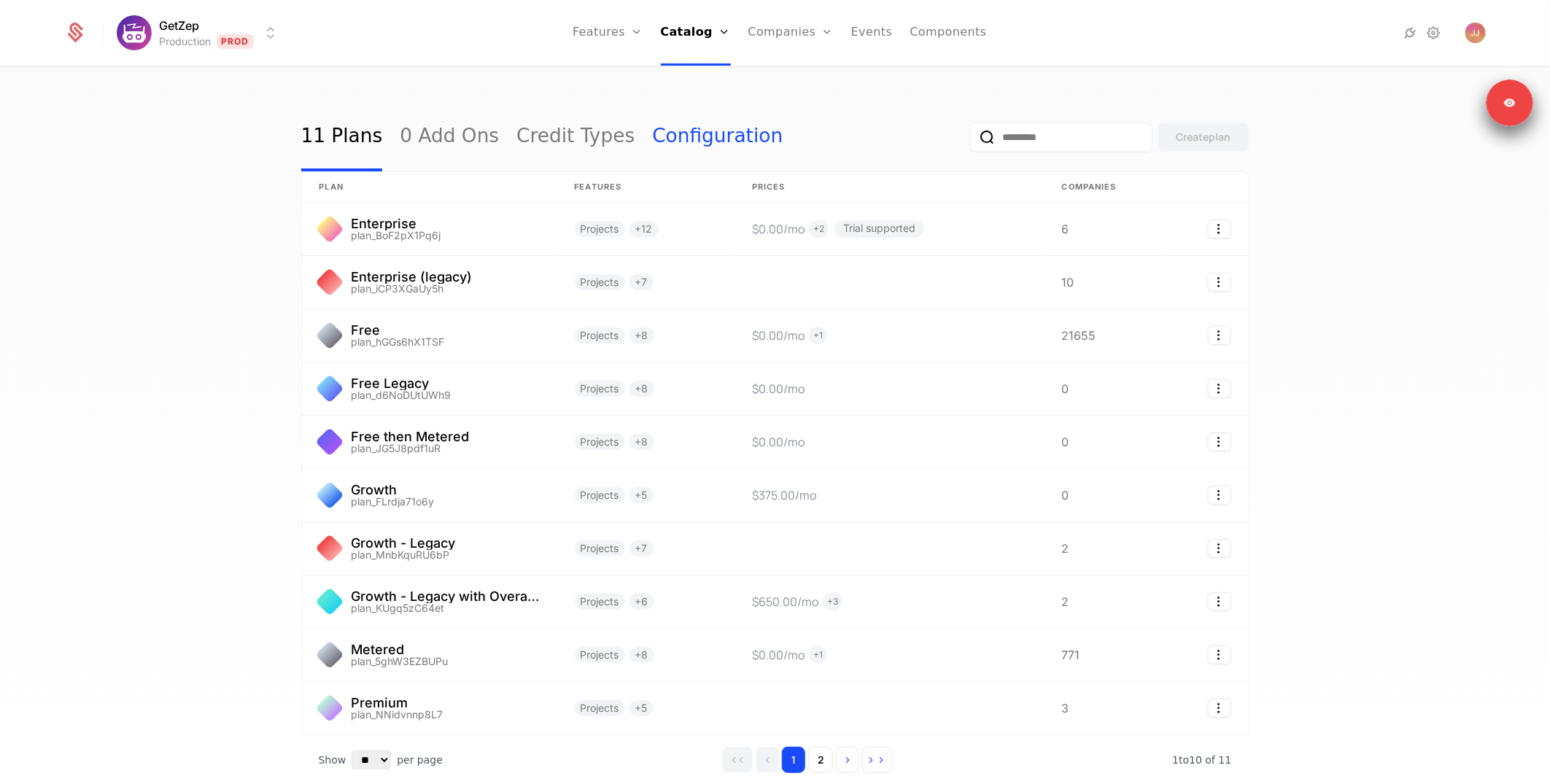
click at [652, 138] on link "Configuration" at bounding box center [717, 137] width 131 height 69
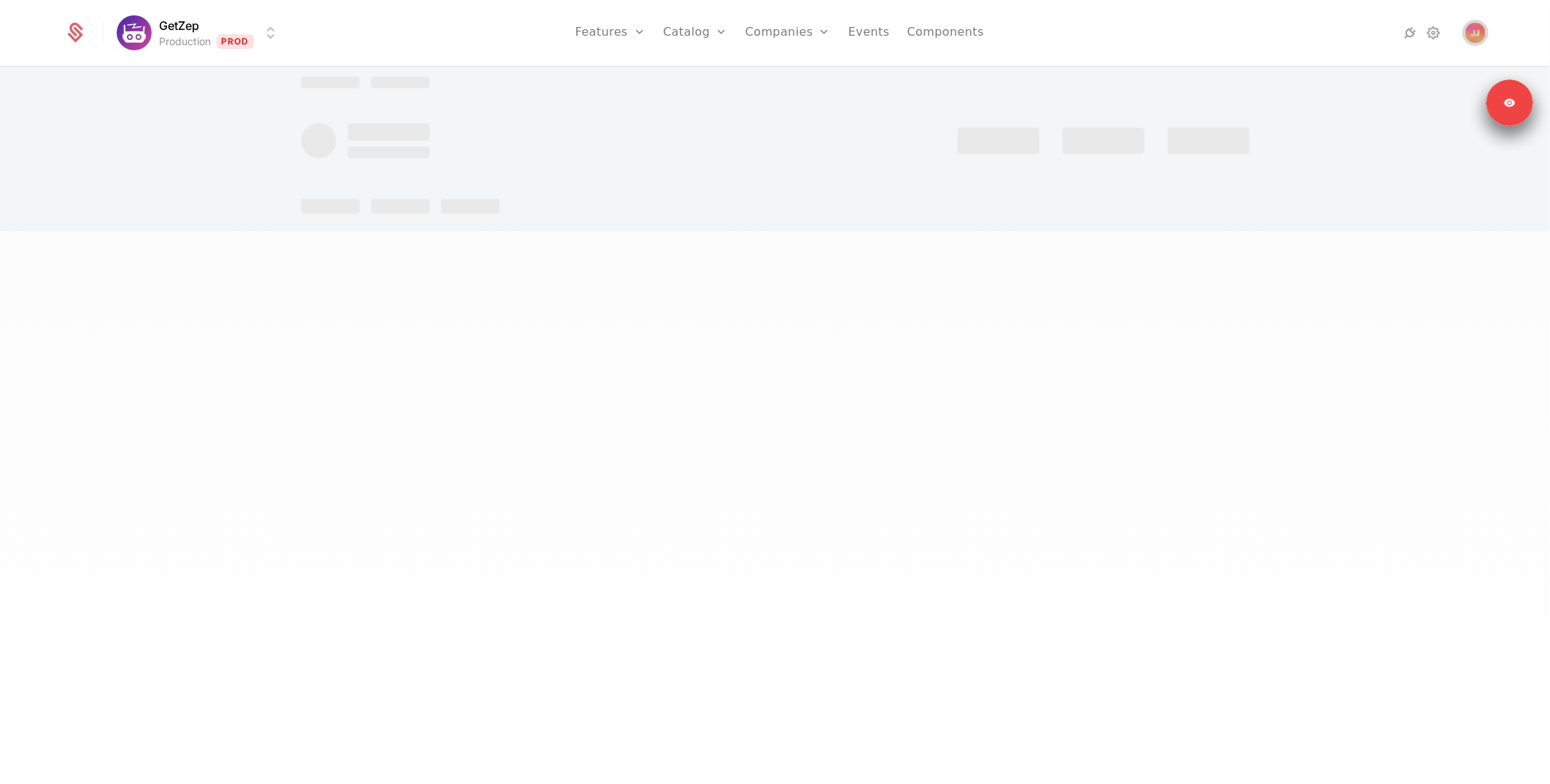
click at [1475, 35] on img "Open user button" at bounding box center [1475, 33] width 20 height 20
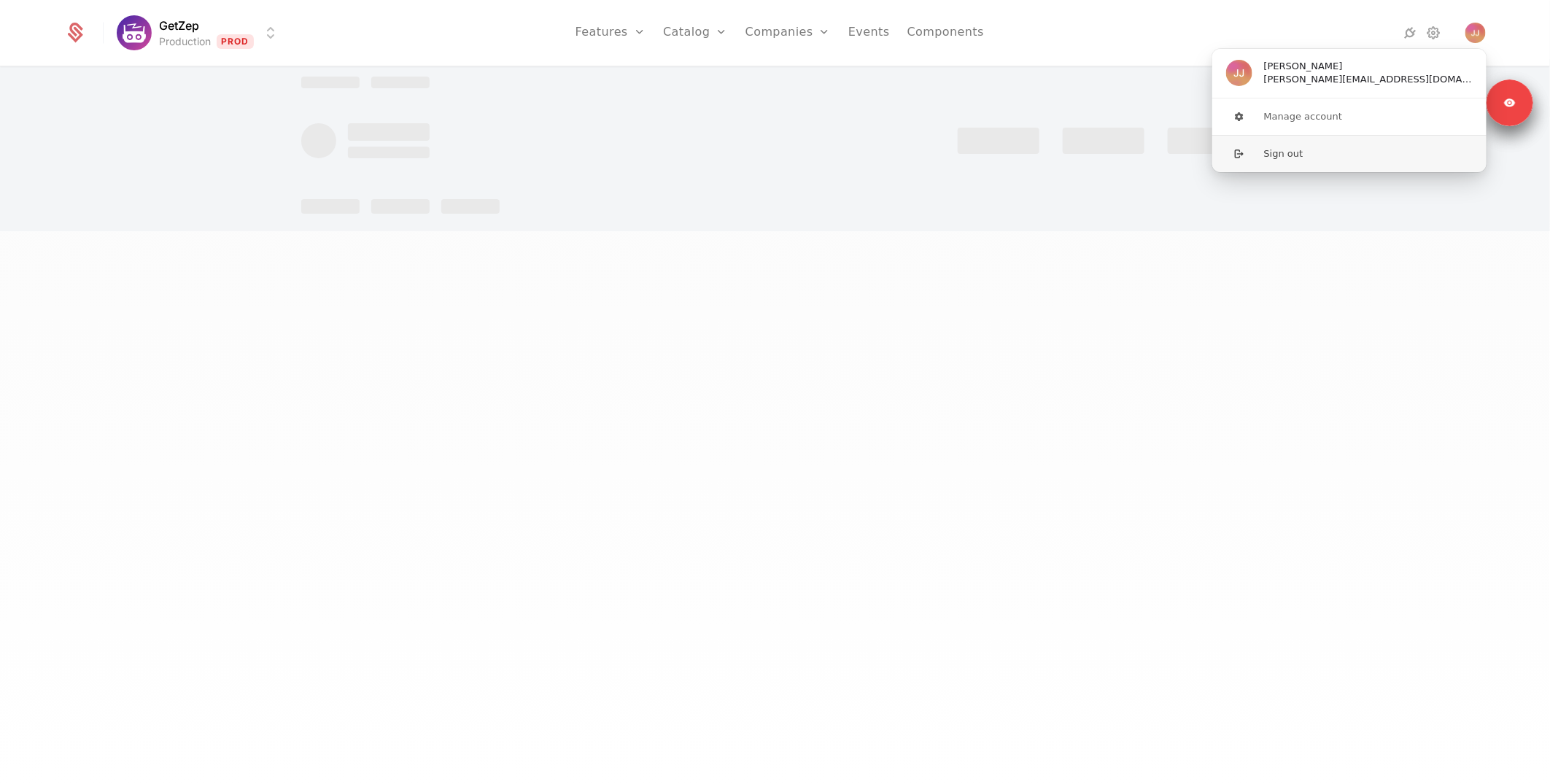
click at [1332, 148] on button "Sign out" at bounding box center [1349, 154] width 276 height 37
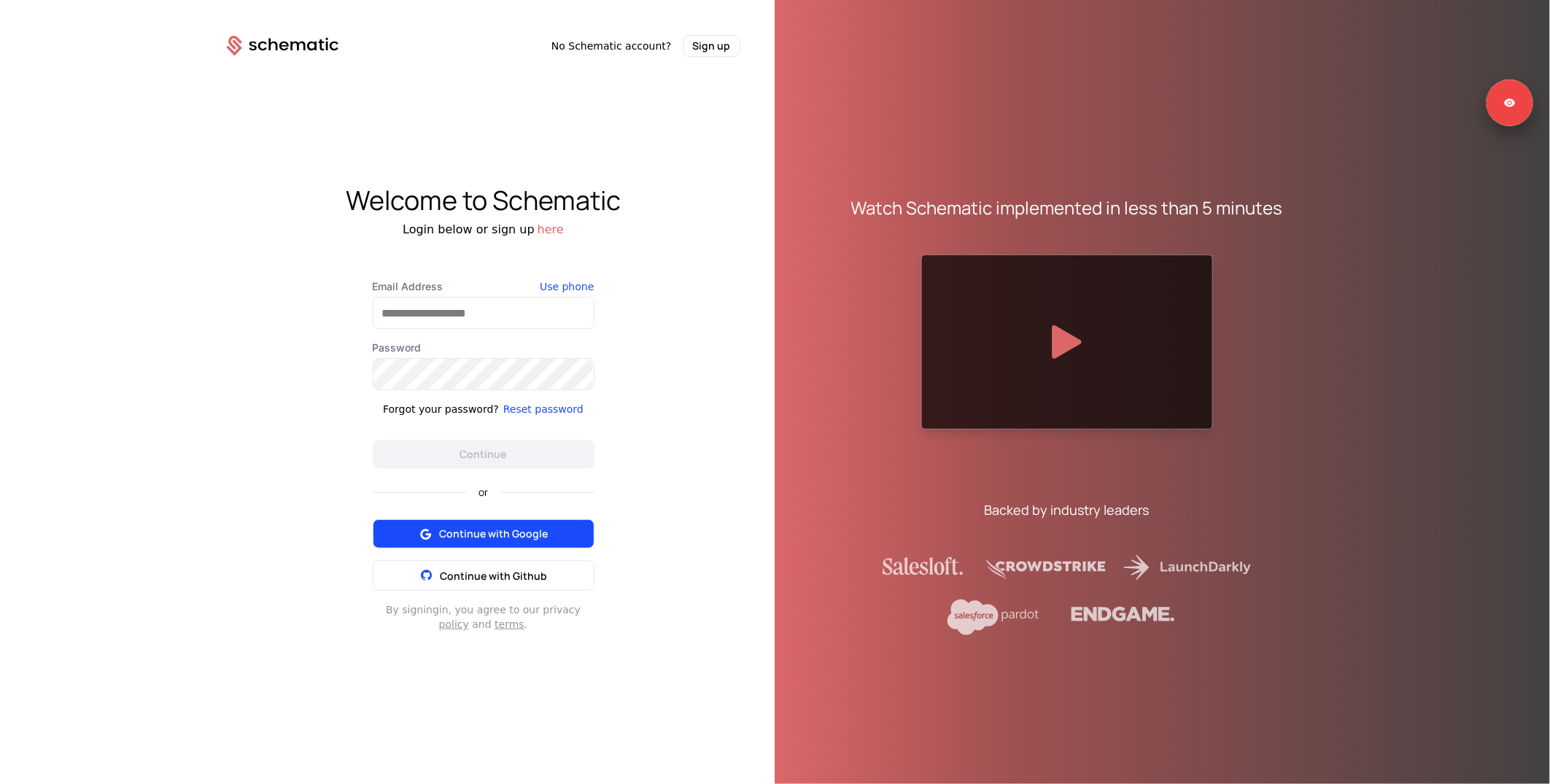
click at [489, 538] on span "Continue with Google" at bounding box center [492, 533] width 109 height 14
